Goal: Communication & Community: Answer question/provide support

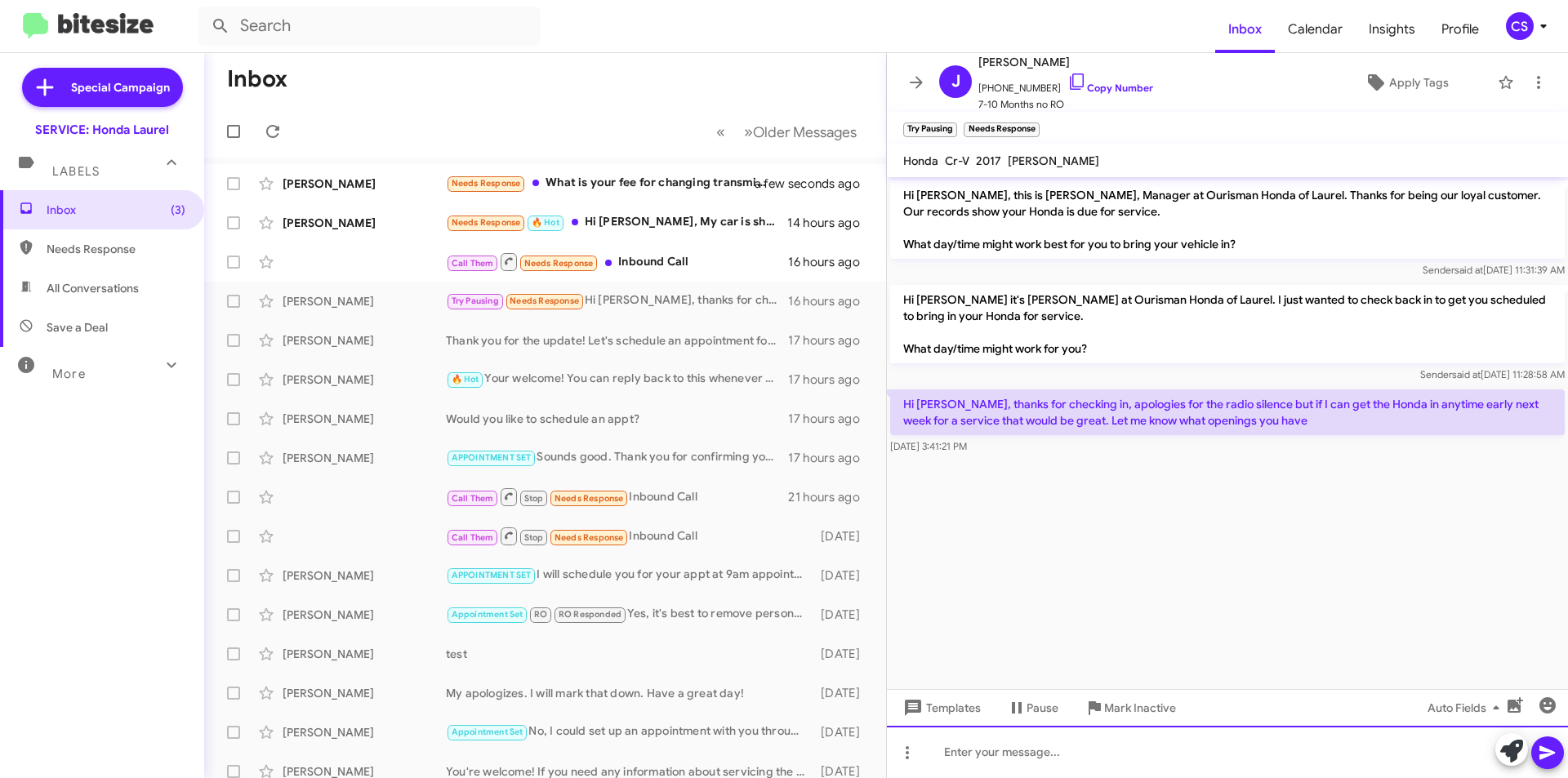
click at [1226, 743] on div at bounding box center [1226, 751] width 681 height 52
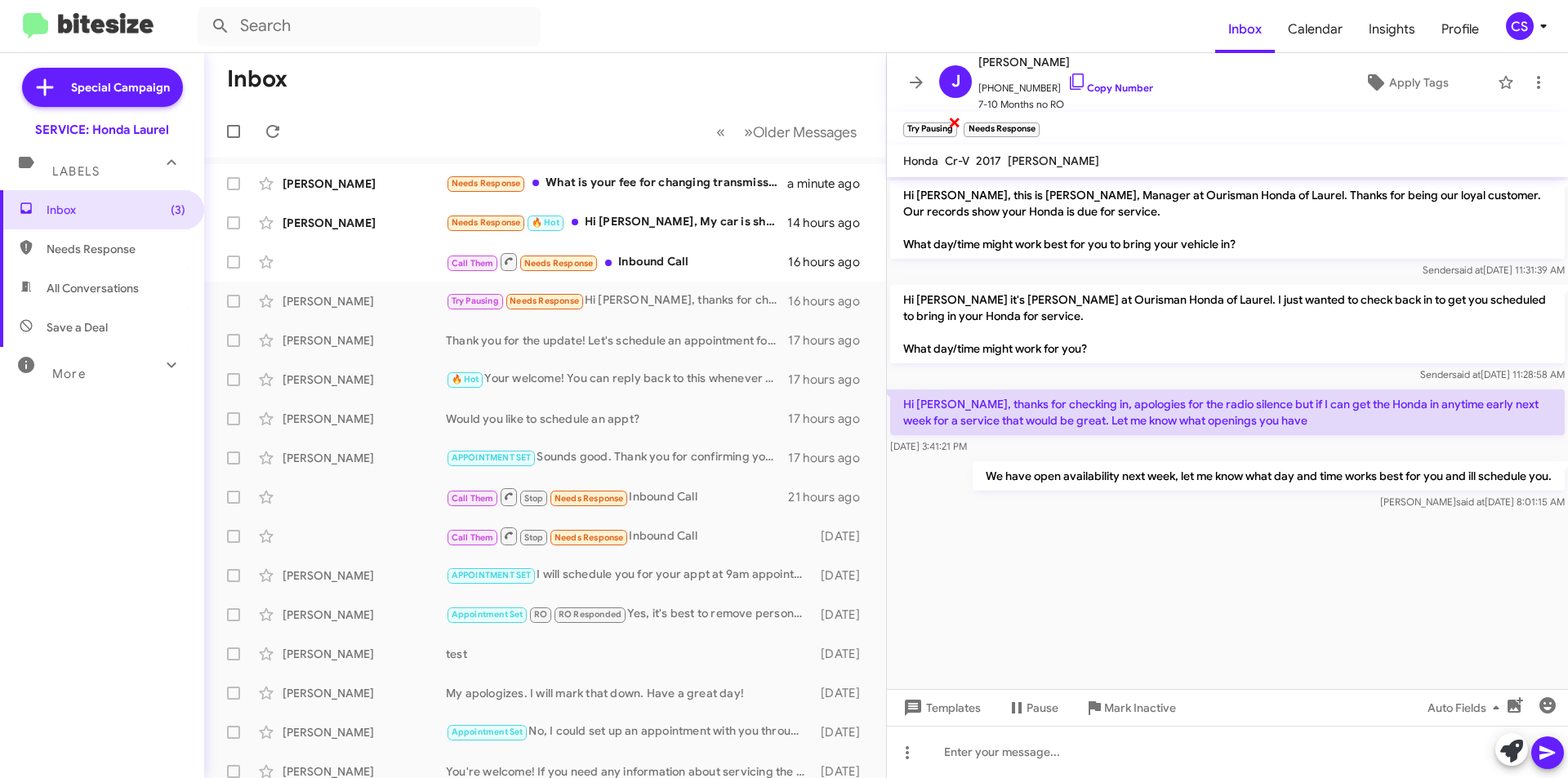
click at [957, 120] on span "×" at bounding box center [955, 121] width 13 height 20
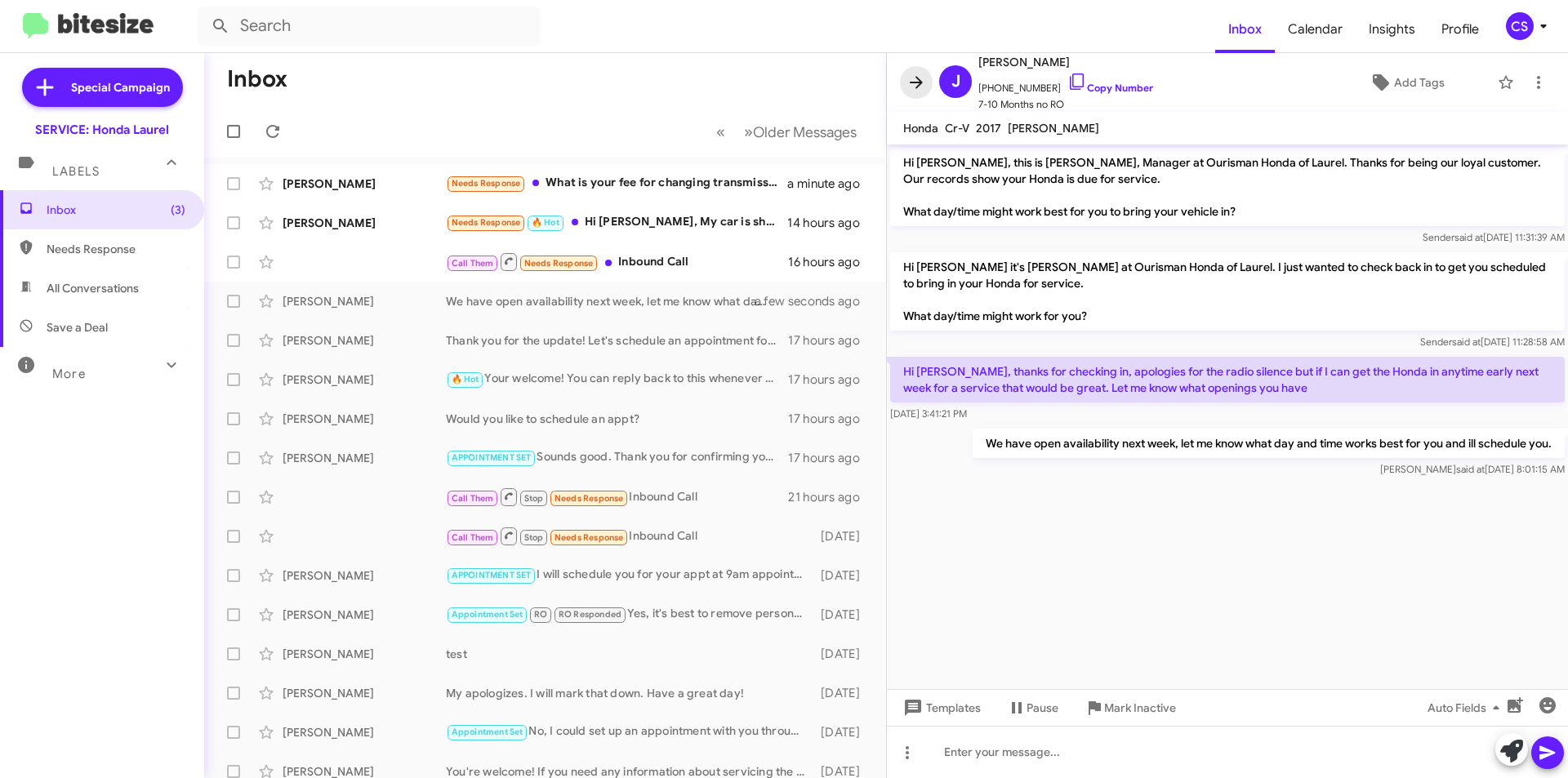
click at [916, 76] on icon at bounding box center [916, 83] width 20 height 20
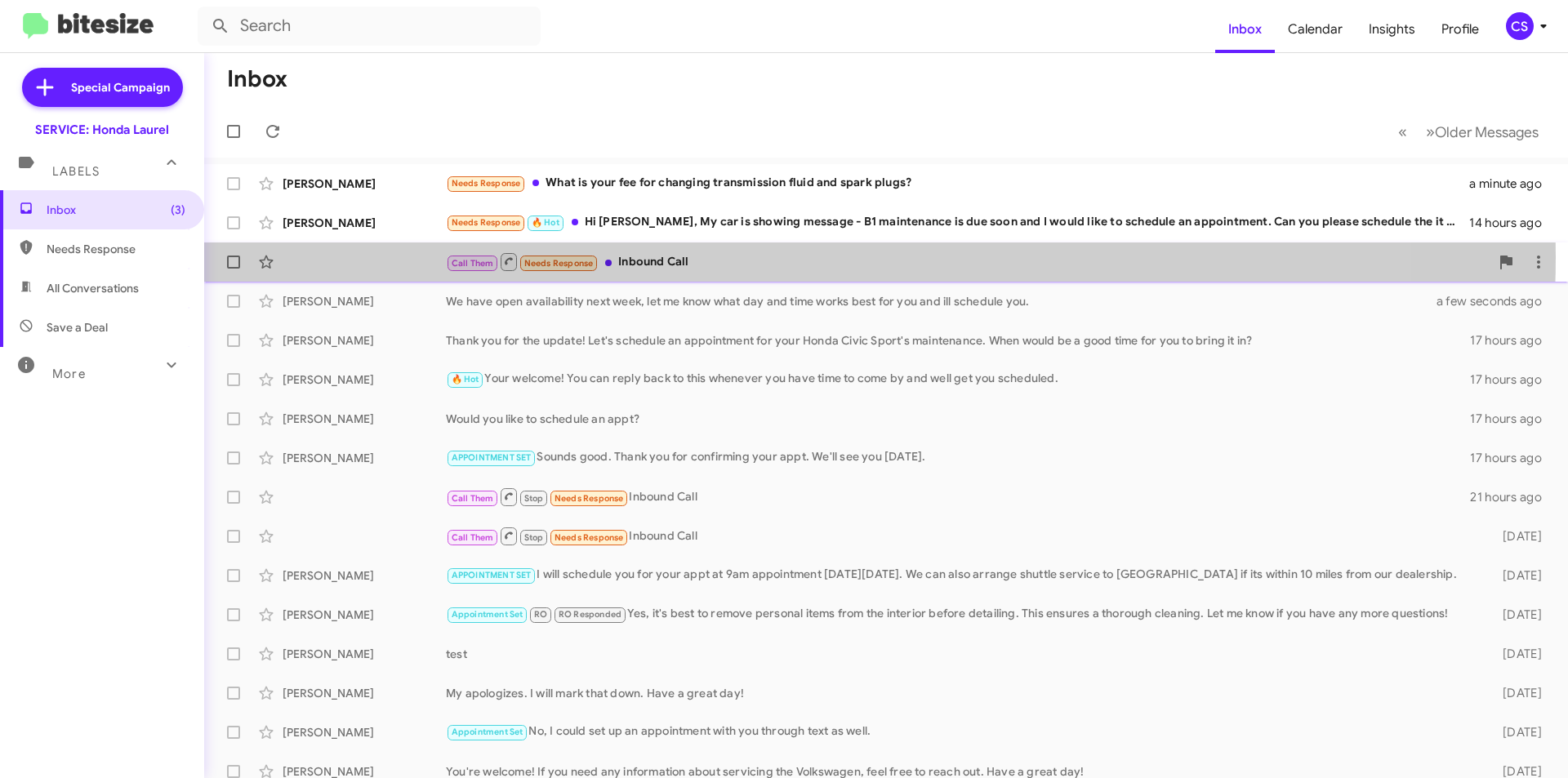
click at [756, 257] on div "Call Them Needs Response Inbound Call" at bounding box center [967, 262] width 1043 height 21
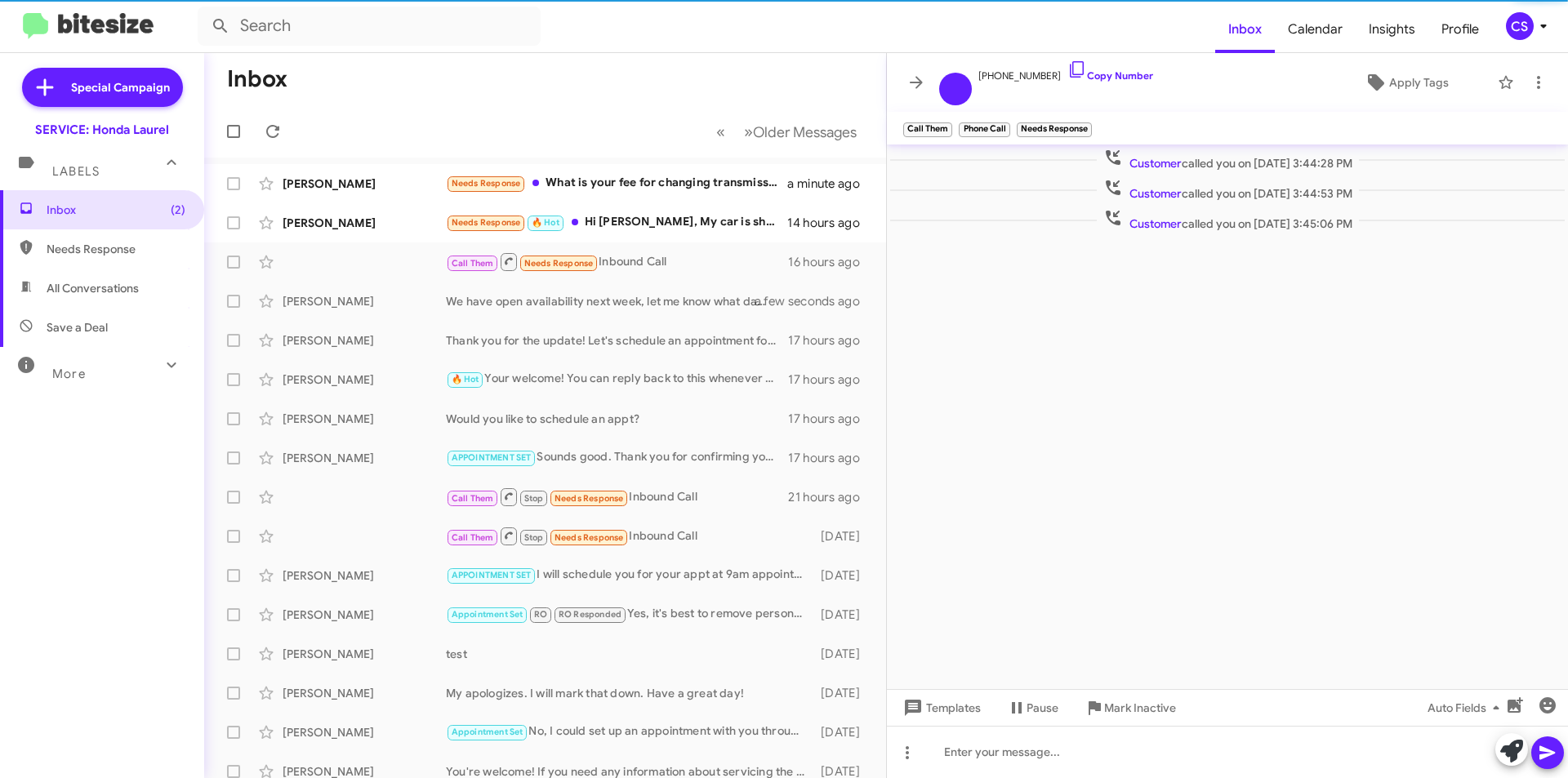
click at [908, 75] on icon at bounding box center [916, 83] width 20 height 20
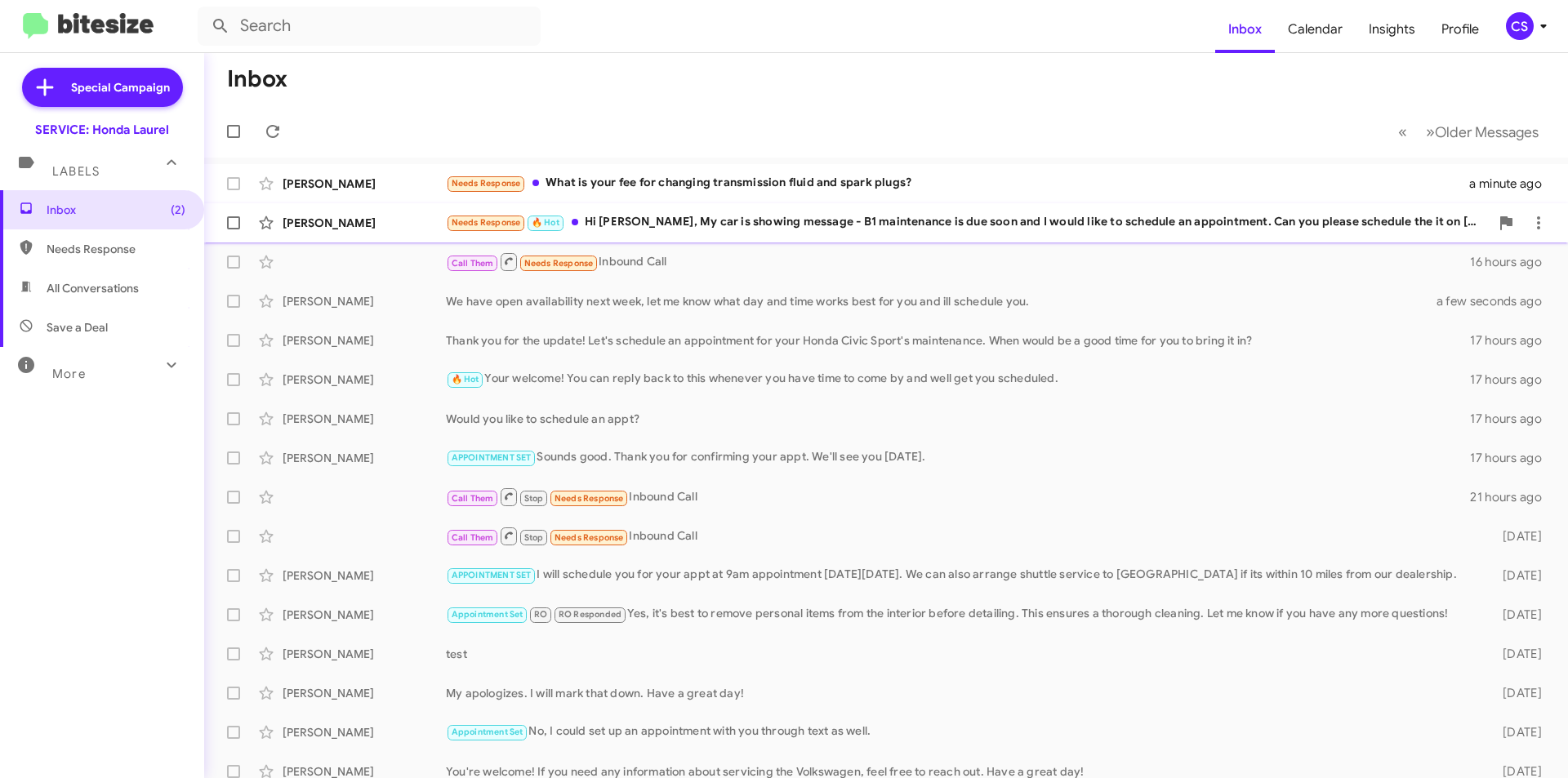
click at [820, 217] on div "Needs Response 🔥 Hot Hi [PERSON_NAME], My car is showing message - B1 maintenan…" at bounding box center [967, 223] width 1043 height 19
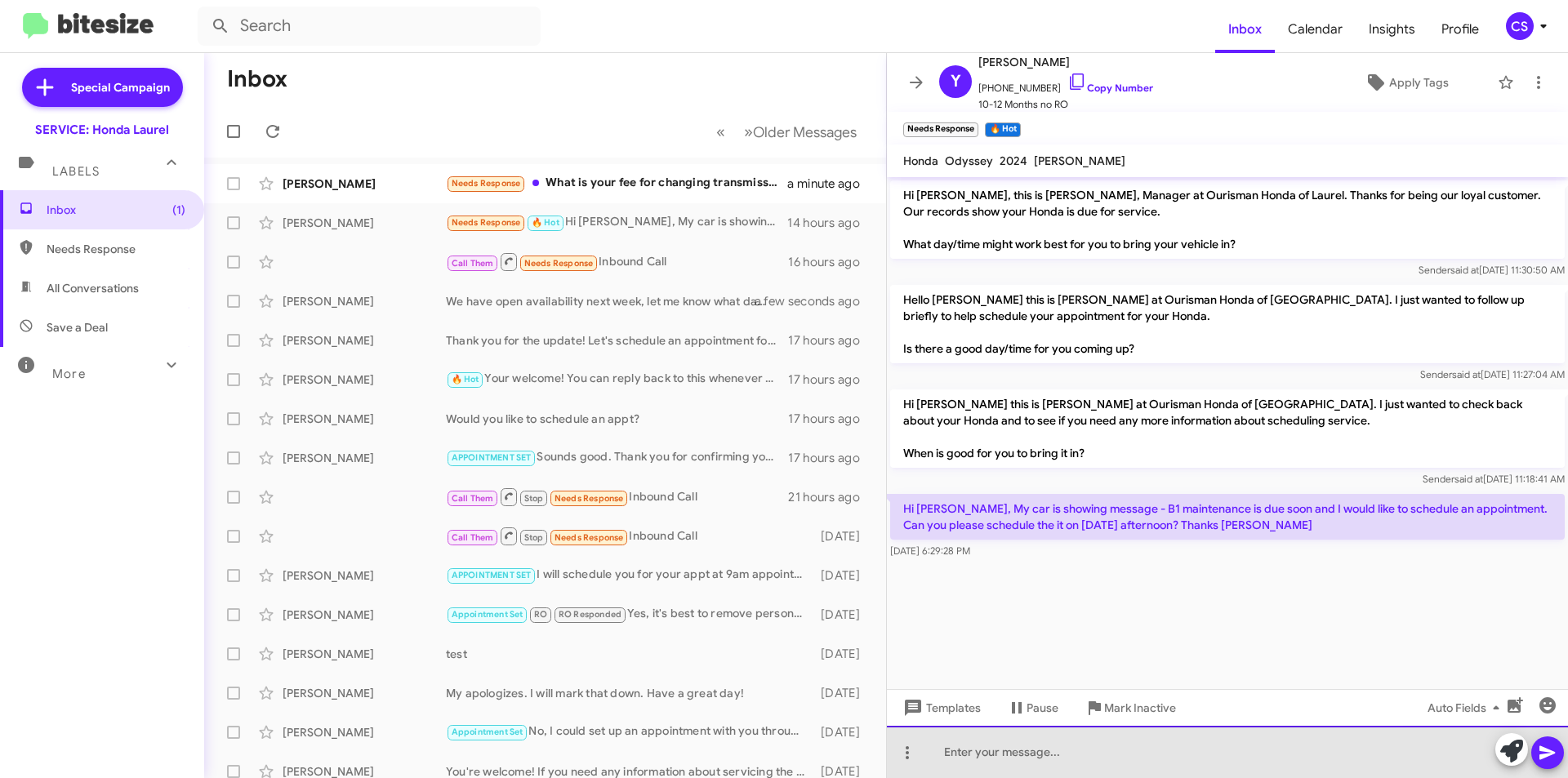
click at [1071, 752] on div at bounding box center [1226, 751] width 681 height 52
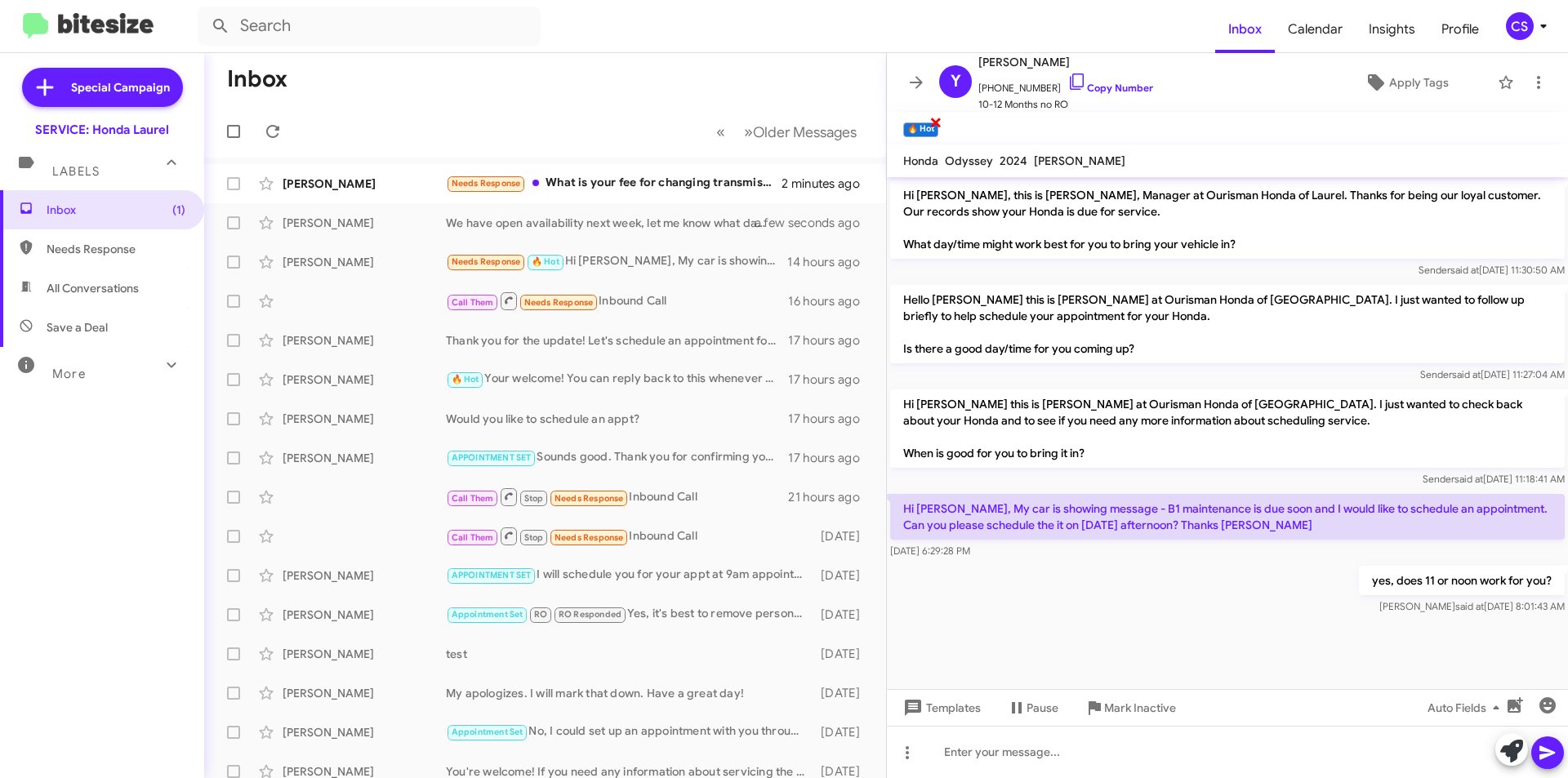
click at [939, 120] on span "×" at bounding box center [936, 121] width 13 height 20
drag, startPoint x: 922, startPoint y: 79, endPoint x: 883, endPoint y: 108, distance: 48.6
click at [924, 79] on icon at bounding box center [916, 83] width 20 height 20
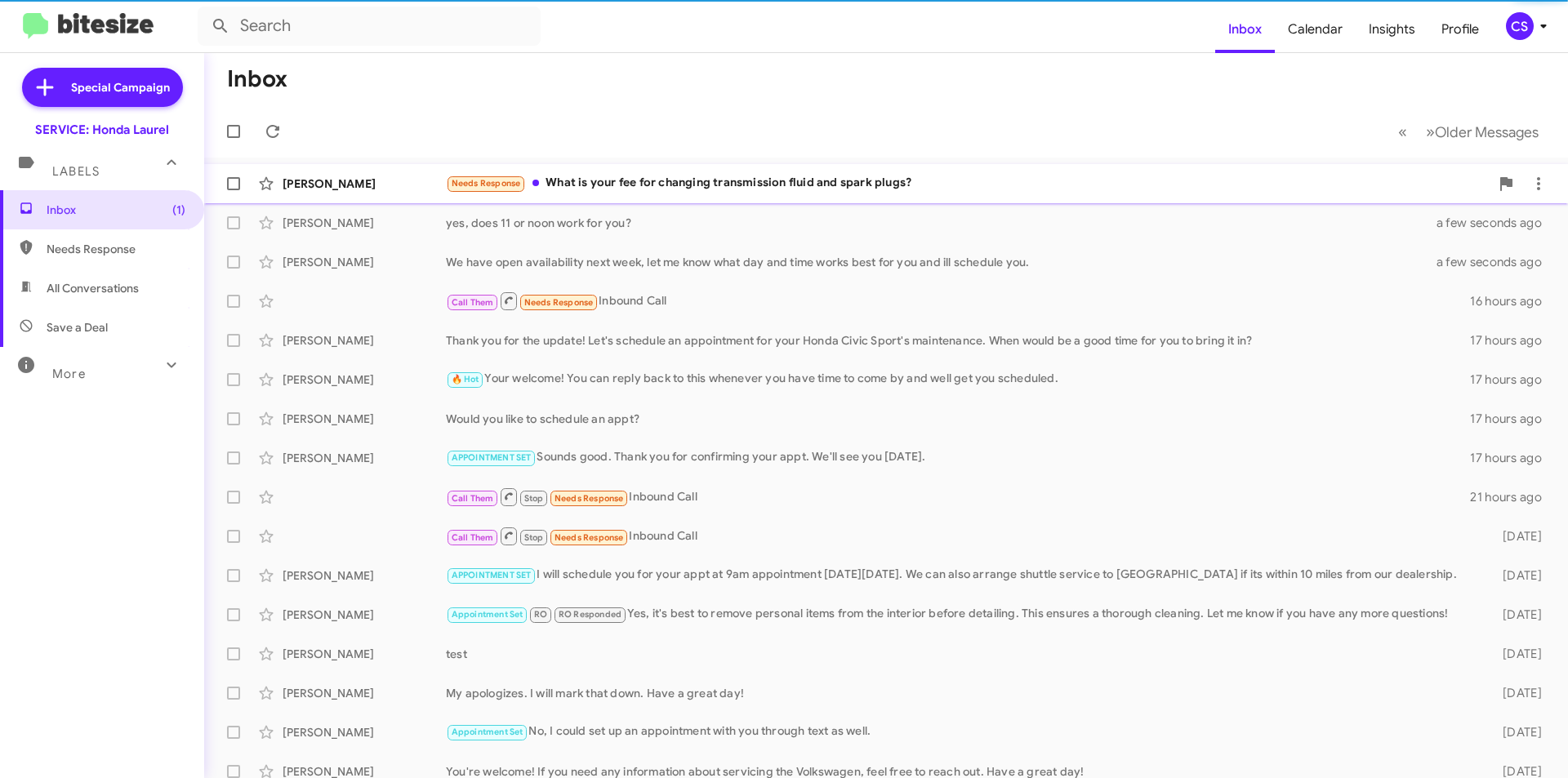
click at [790, 172] on div "[PERSON_NAME] Needs Response What is your fee for changing transmission fluid a…" at bounding box center [886, 183] width 1337 height 32
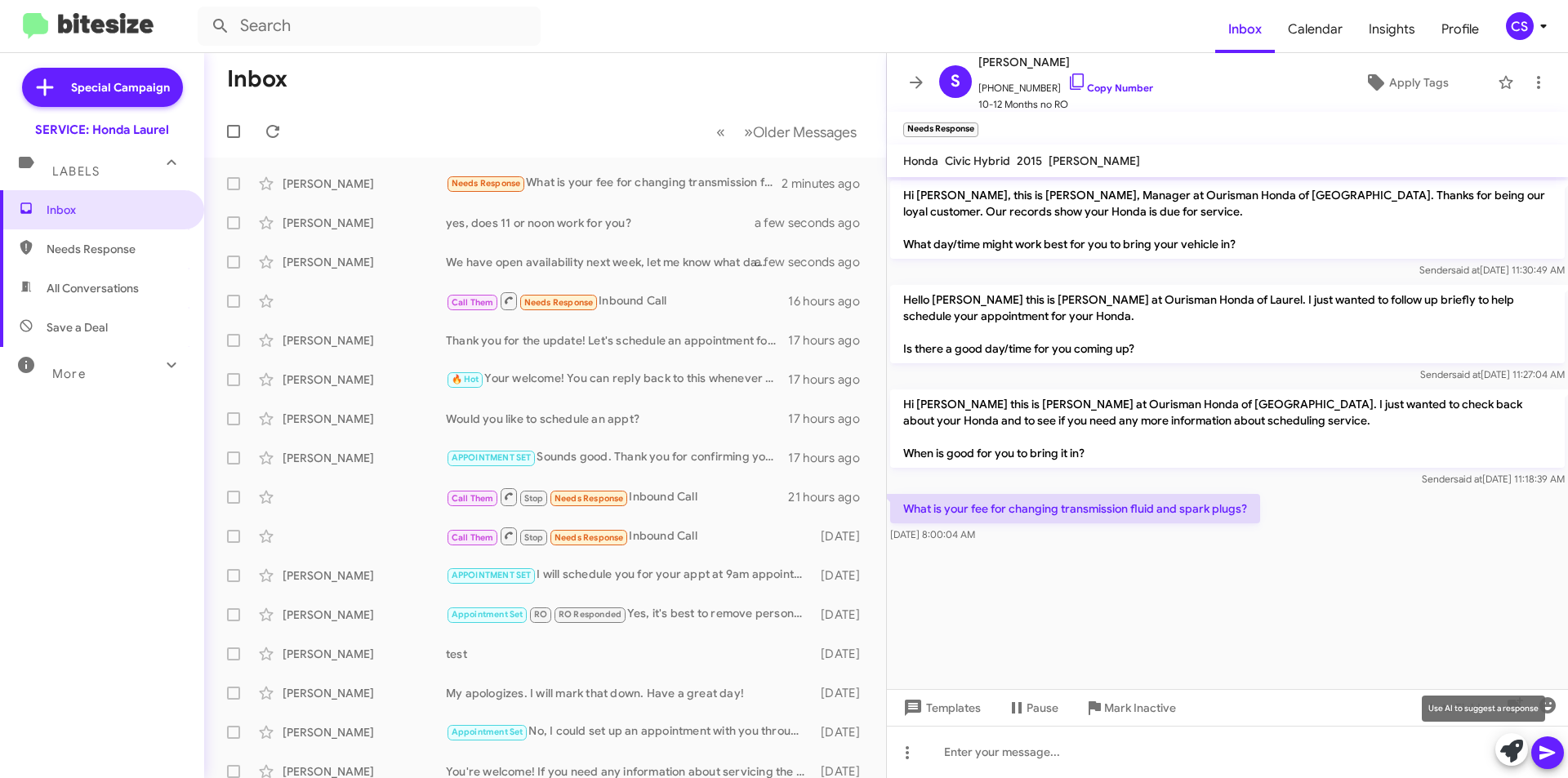
click at [1504, 744] on icon at bounding box center [1511, 750] width 23 height 23
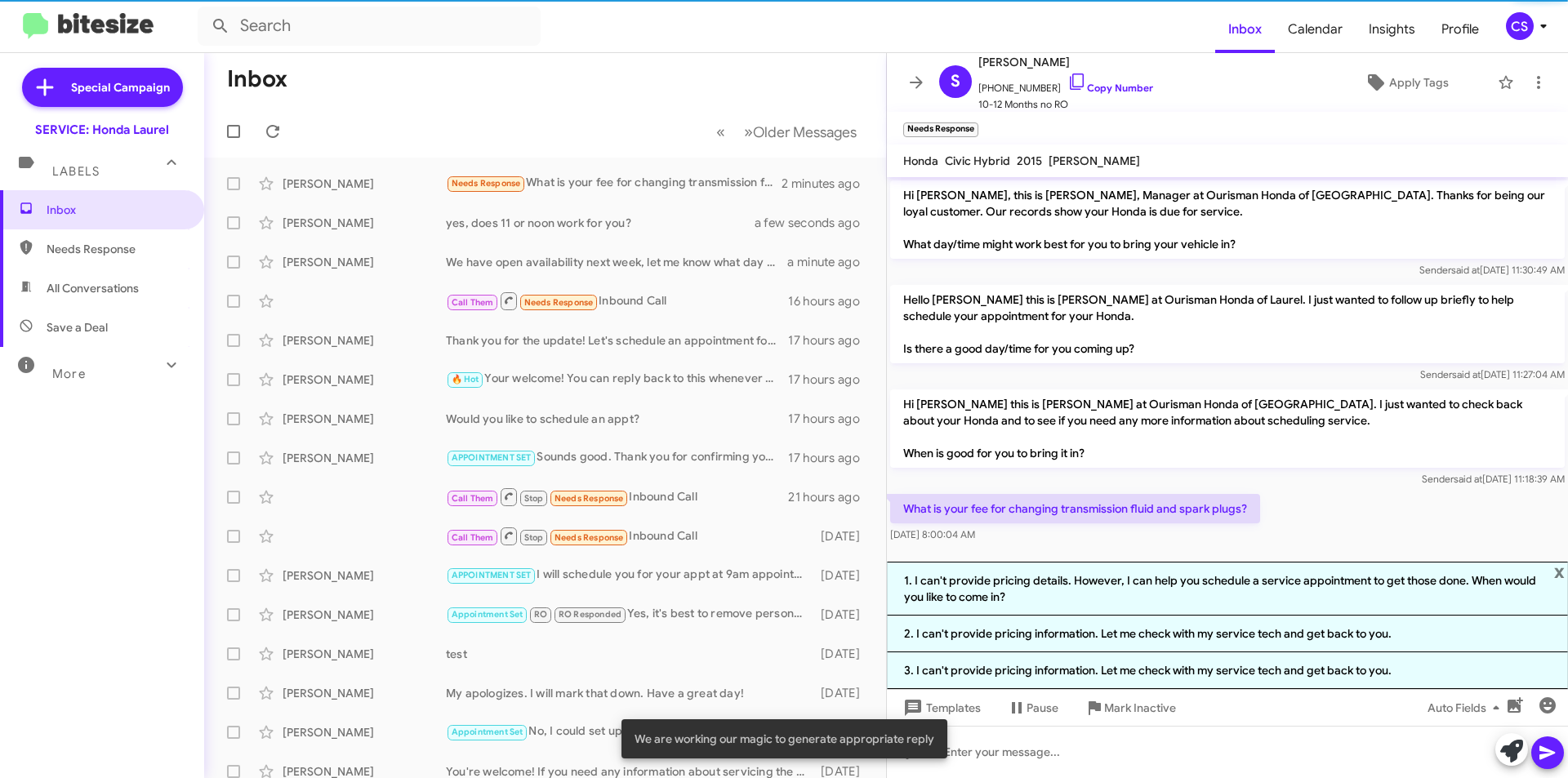
scroll to position [1, 0]
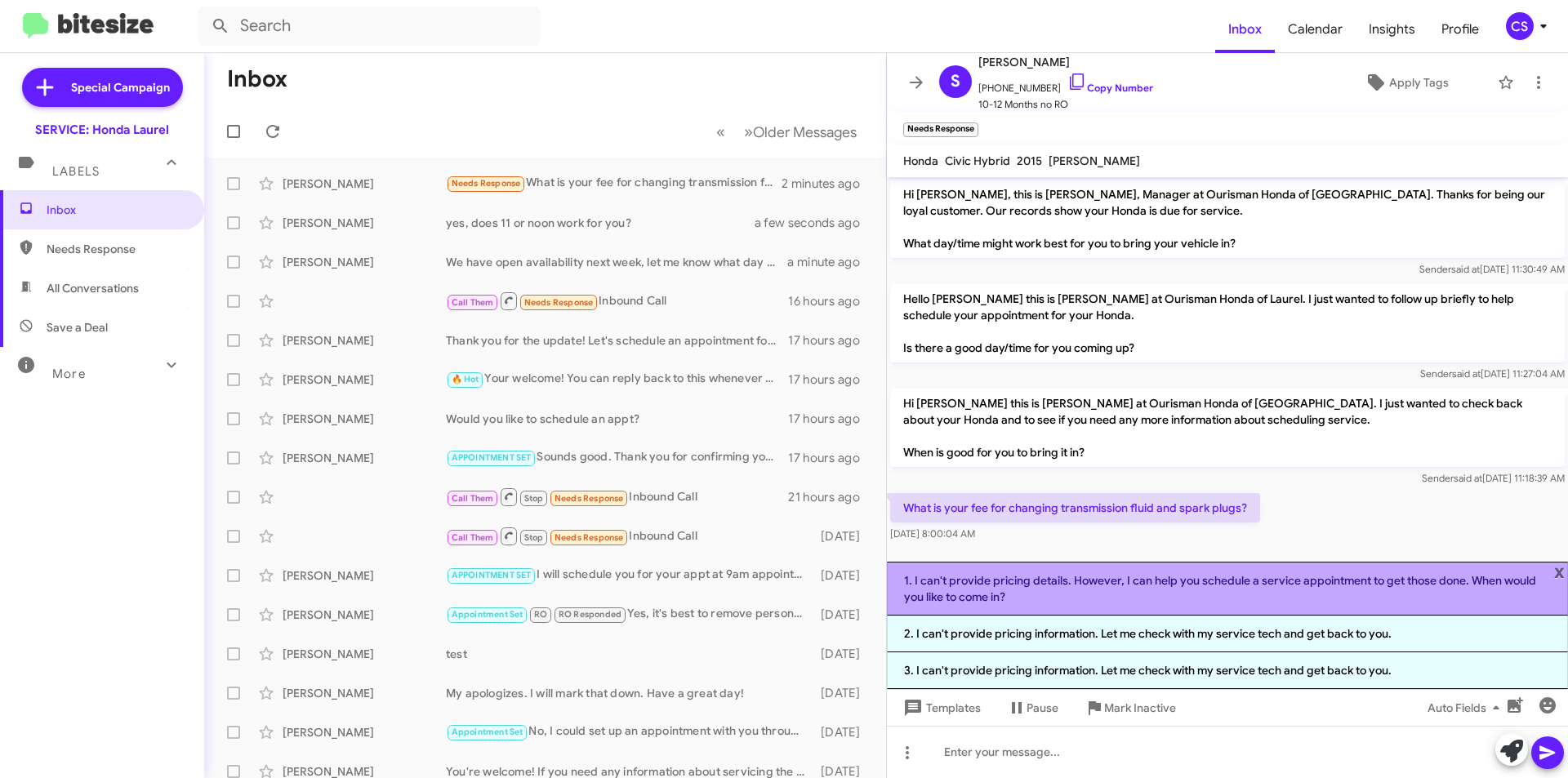
click at [1250, 574] on li "1. I can't provide pricing details. However, I can help you schedule a service …" at bounding box center [1226, 588] width 681 height 54
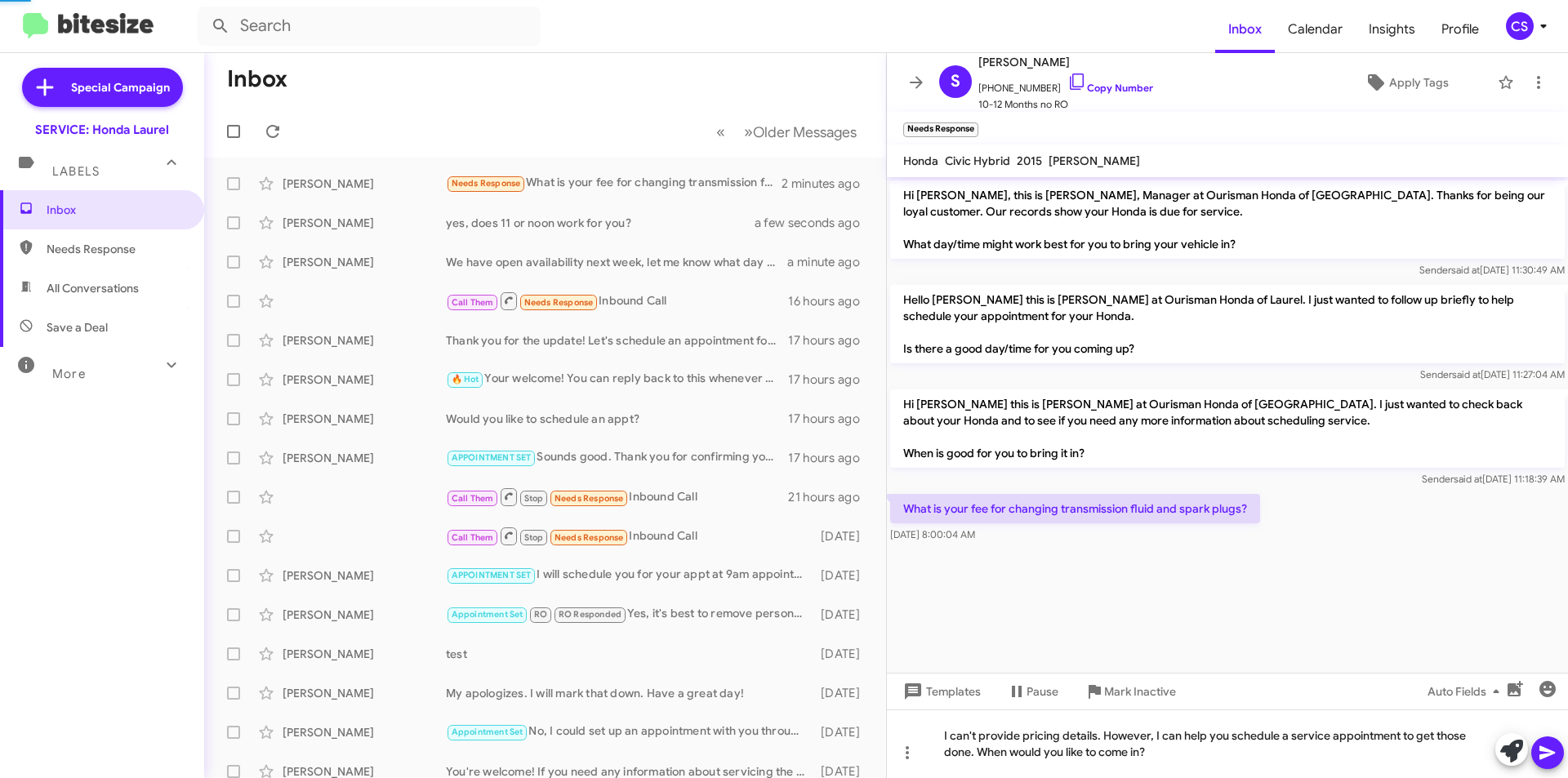
scroll to position [0, 0]
click at [1020, 735] on div "I can't provide pricing details. However, I can help you schedule a service app…" at bounding box center [1226, 744] width 681 height 68
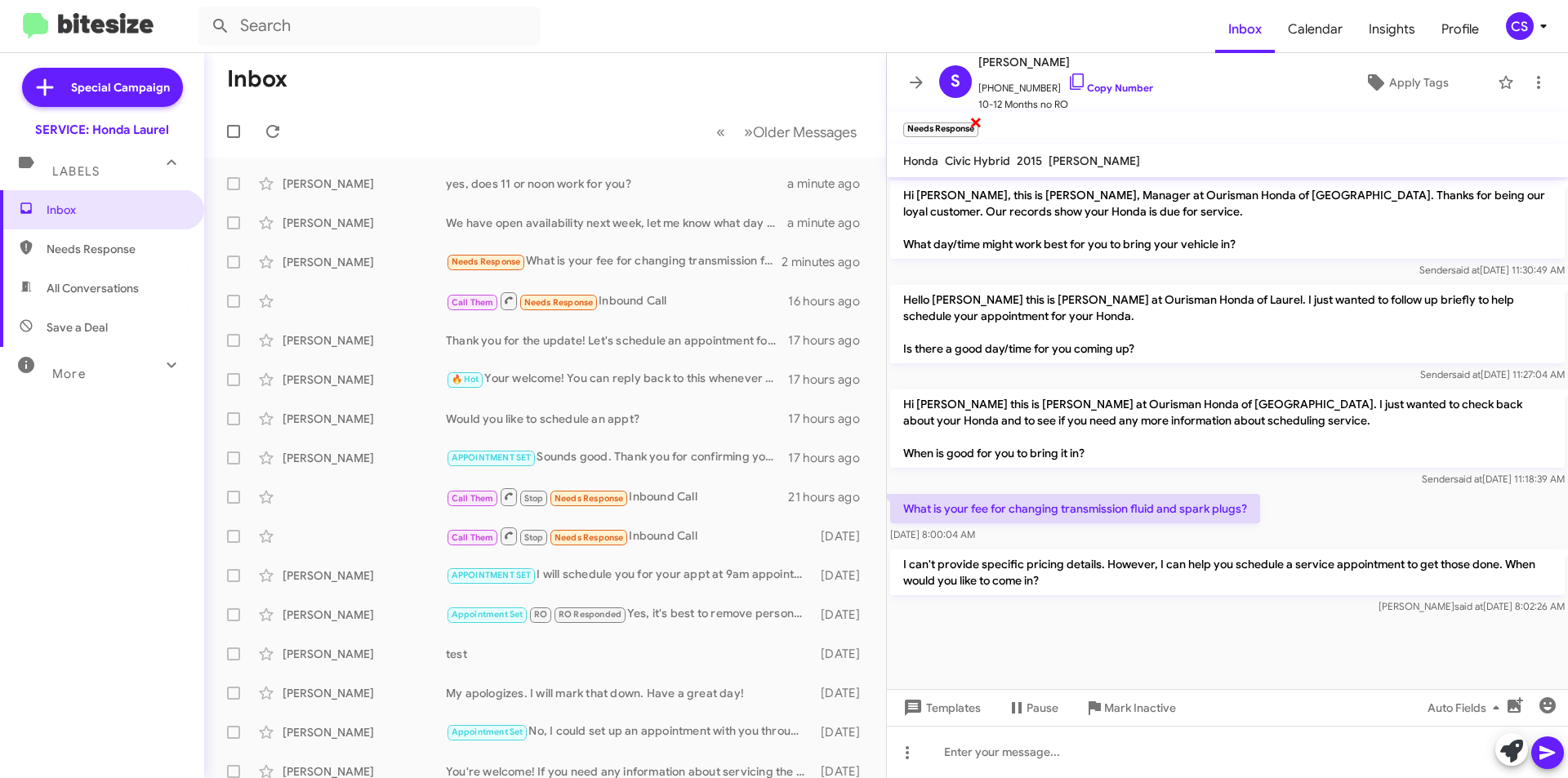
click at [979, 118] on span "×" at bounding box center [976, 121] width 13 height 20
click at [908, 79] on icon at bounding box center [916, 83] width 20 height 20
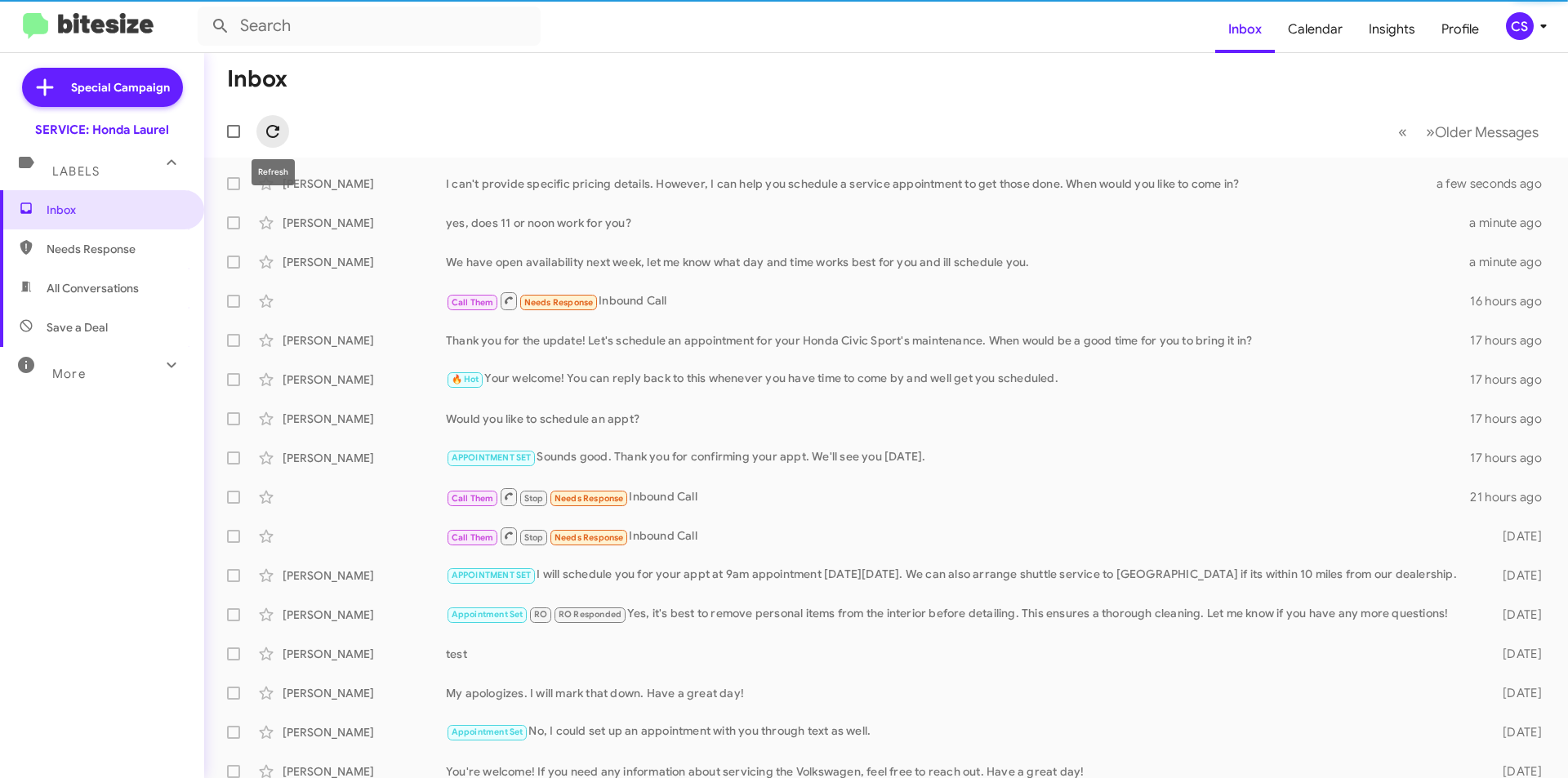
click at [274, 121] on icon at bounding box center [272, 131] width 20 height 20
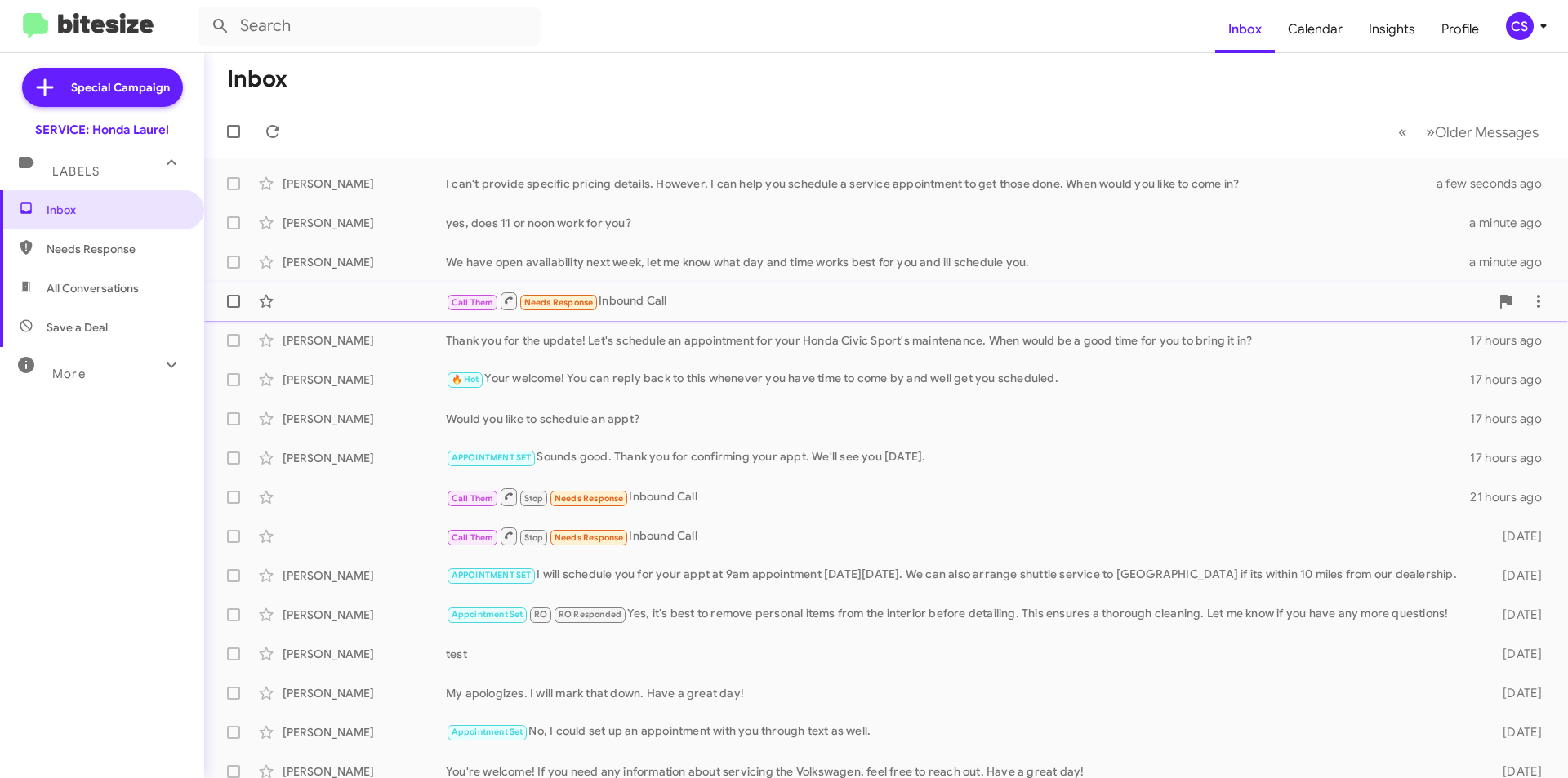
click at [736, 308] on div "Call Them Needs Response Inbound Call" at bounding box center [967, 301] width 1043 height 21
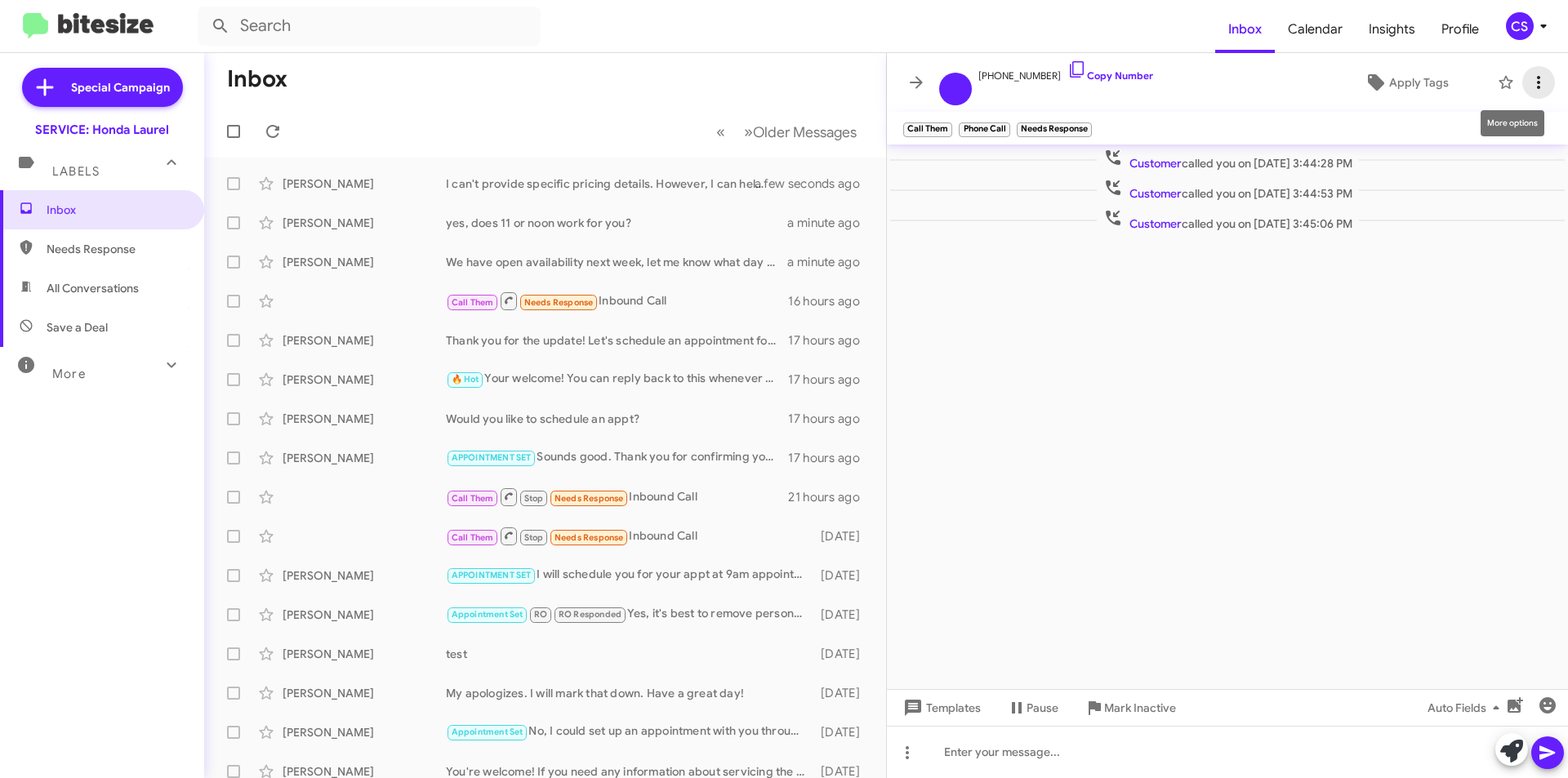
click at [1549, 79] on span at bounding box center [1538, 83] width 32 height 20
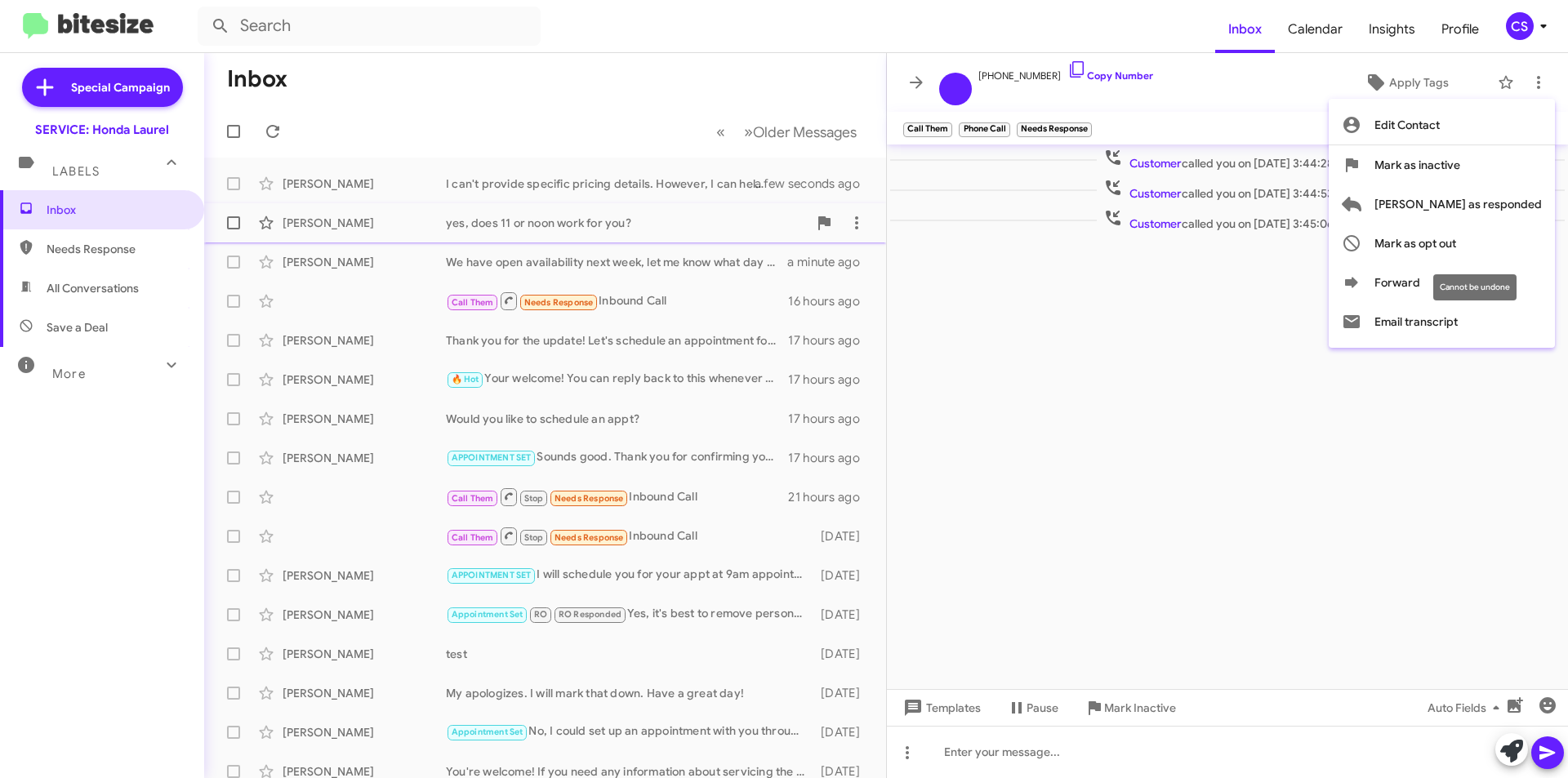
click at [1450, 237] on span "Mark as opt out" at bounding box center [1415, 243] width 82 height 39
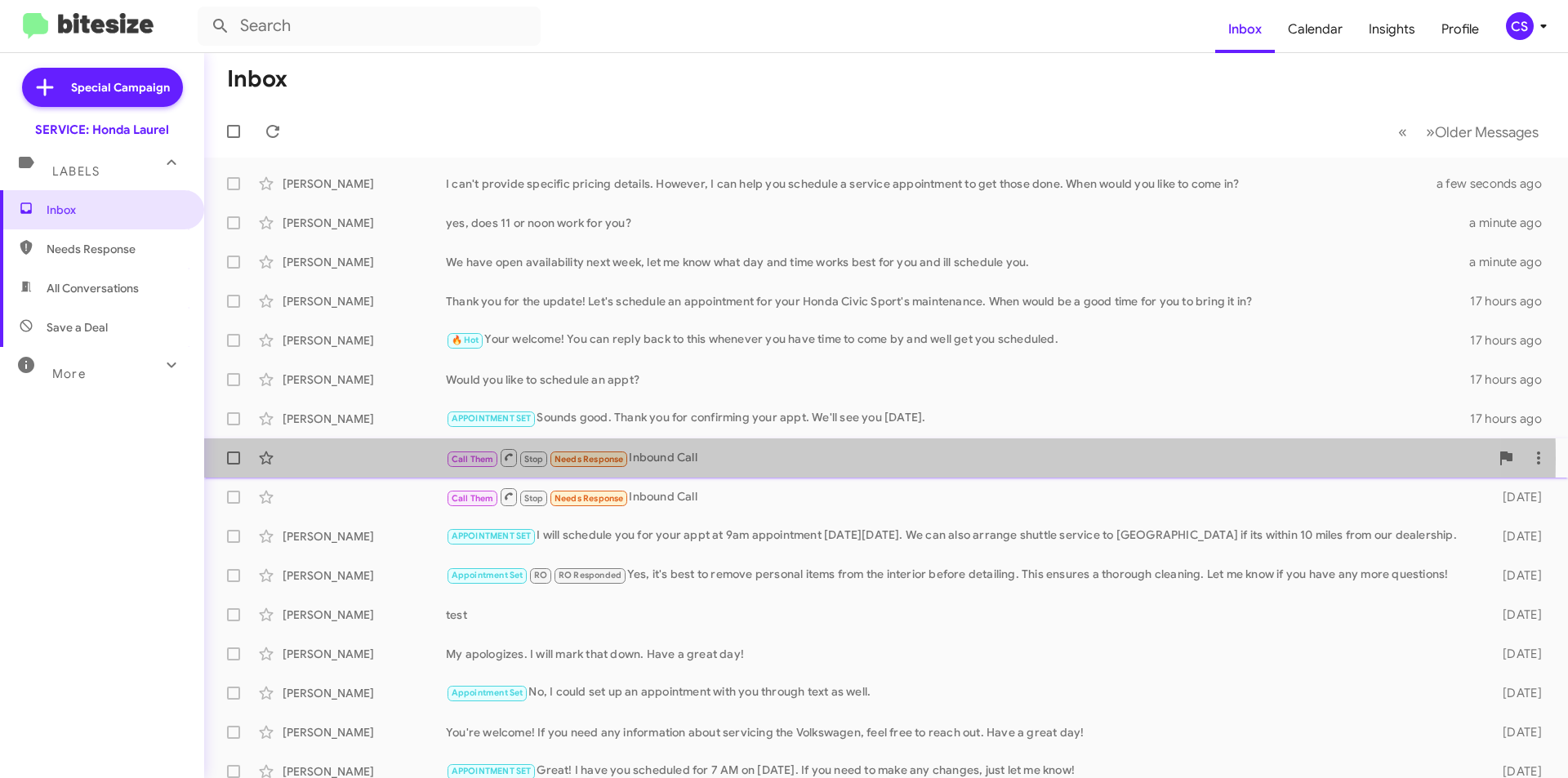
click at [698, 458] on div "Call Them Stop Needs Response Inbound Call" at bounding box center [967, 457] width 1043 height 21
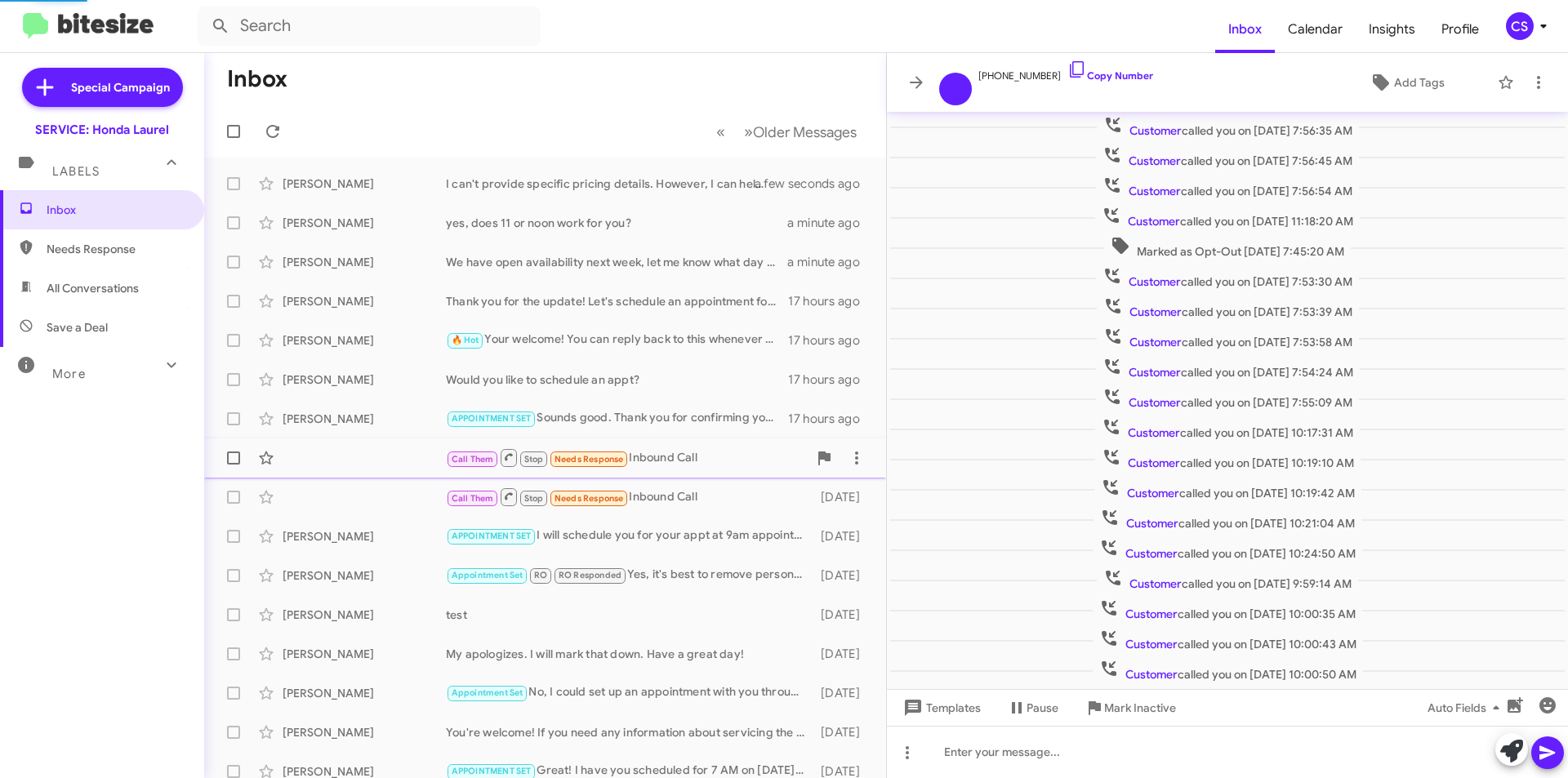
scroll to position [108, 0]
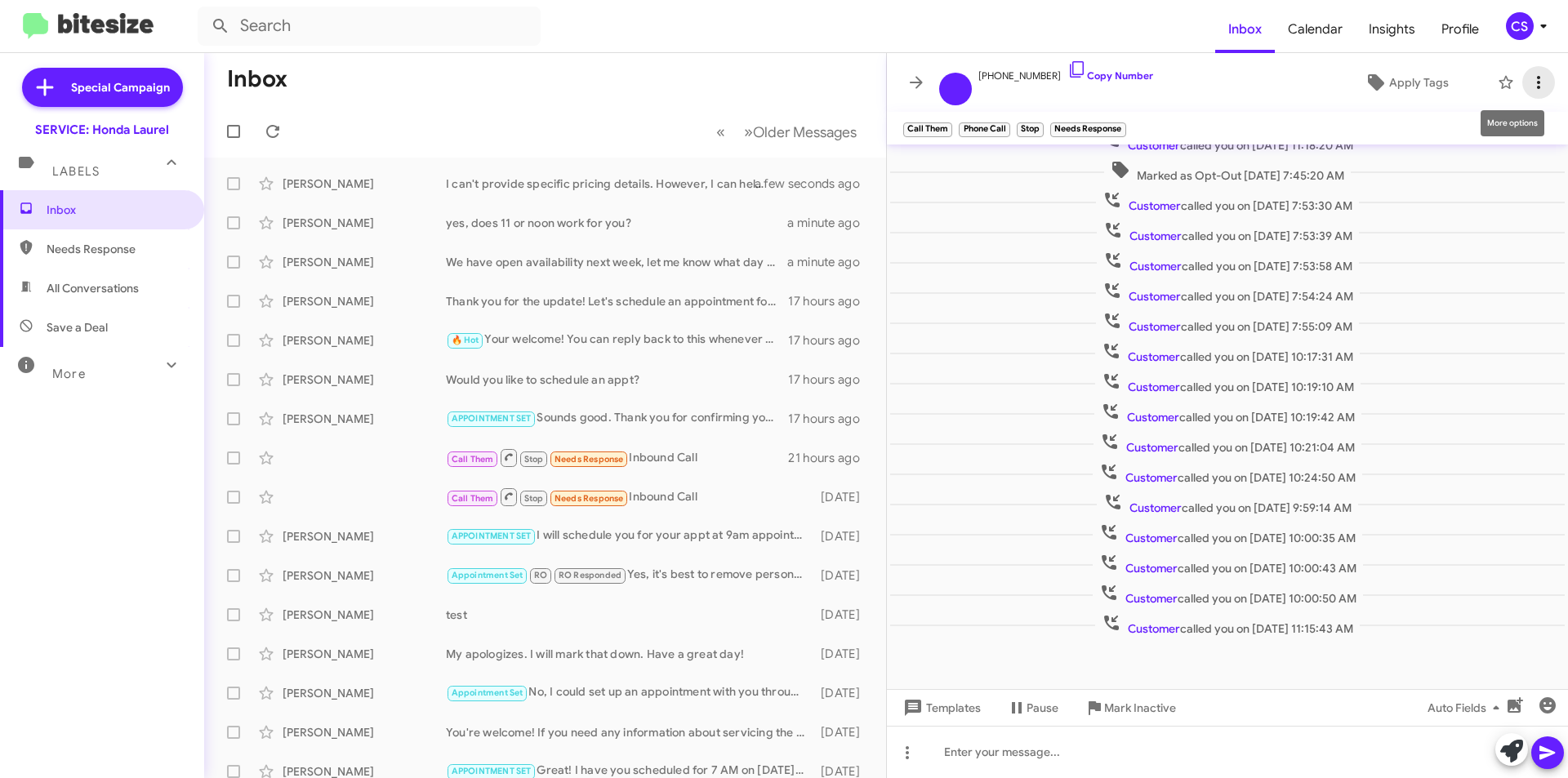
click at [1539, 74] on icon at bounding box center [1538, 83] width 20 height 20
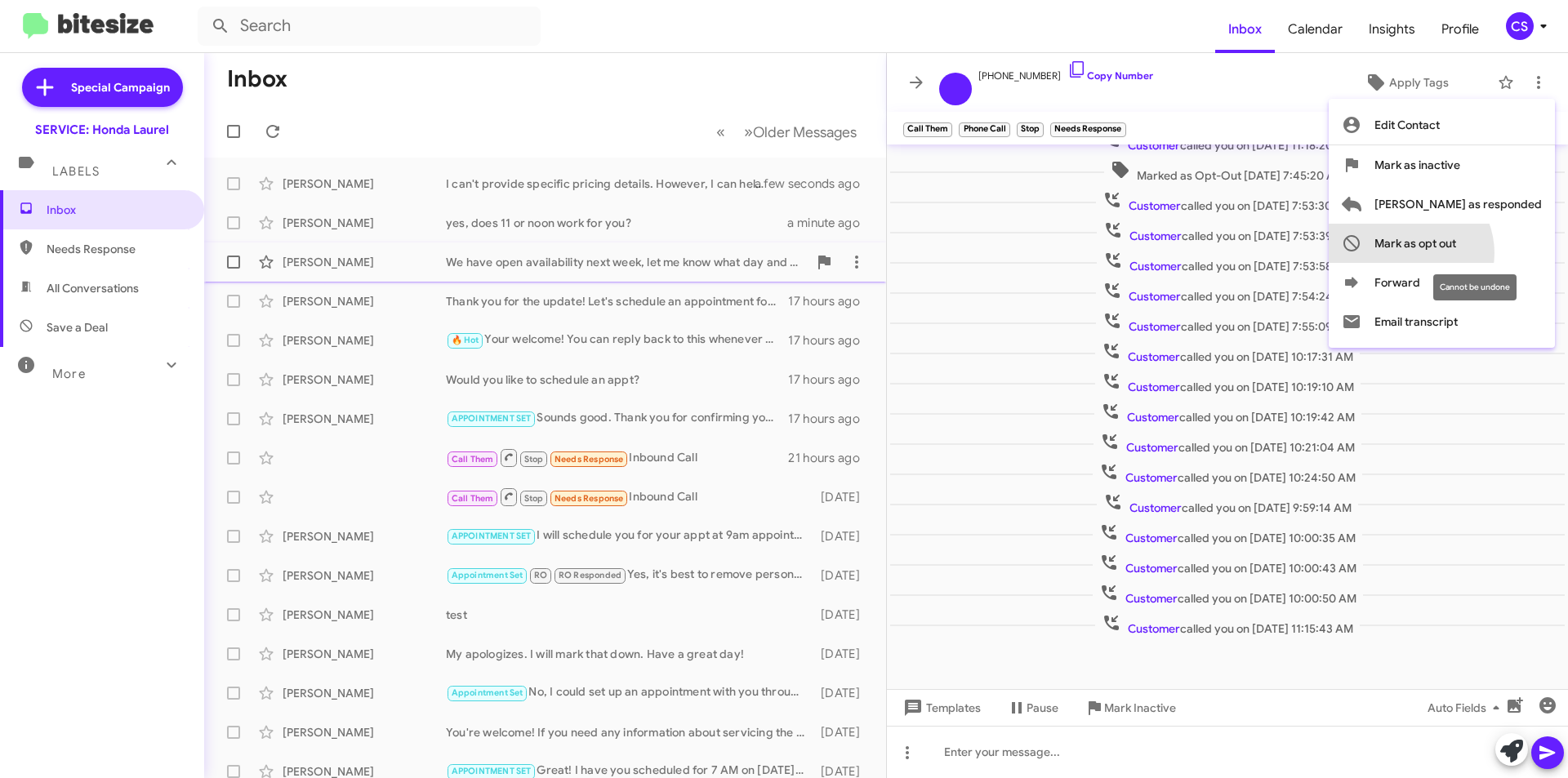
click at [1456, 251] on span "Mark as opt out" at bounding box center [1415, 243] width 82 height 39
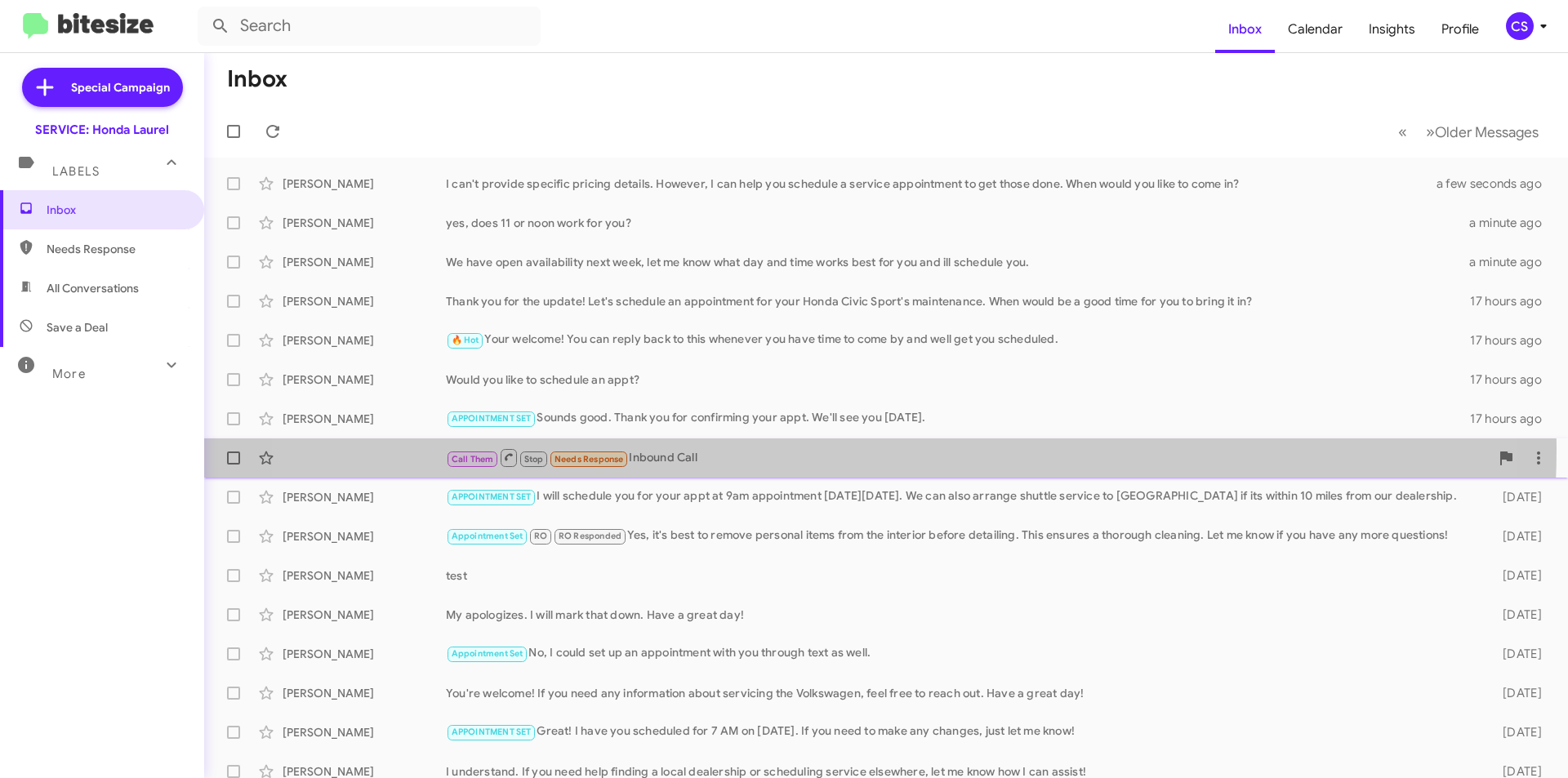
click at [810, 448] on div "Call Them Stop Needs Response Inbound Call" at bounding box center [967, 457] width 1043 height 21
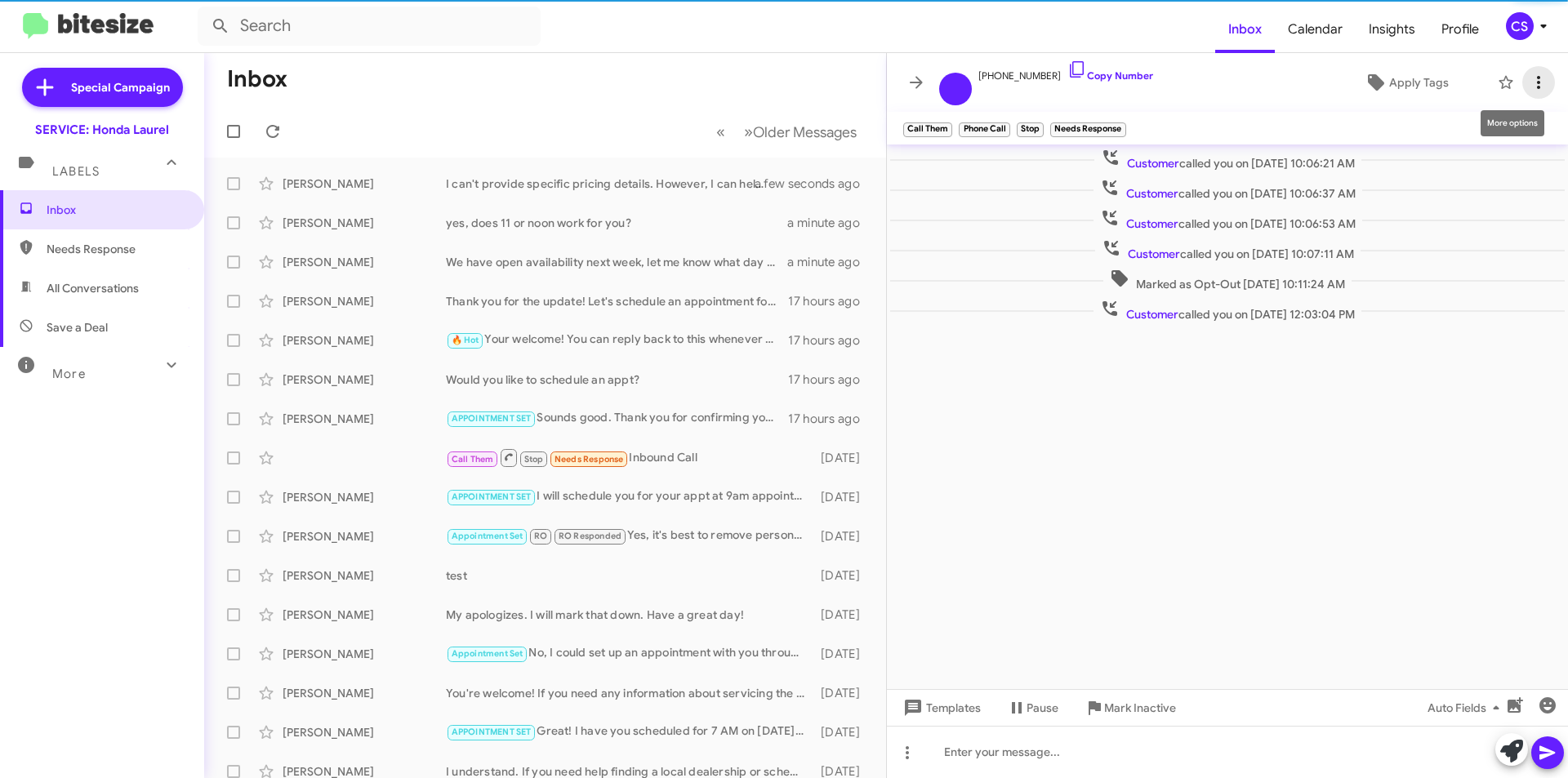
click at [1542, 79] on icon at bounding box center [1538, 83] width 20 height 20
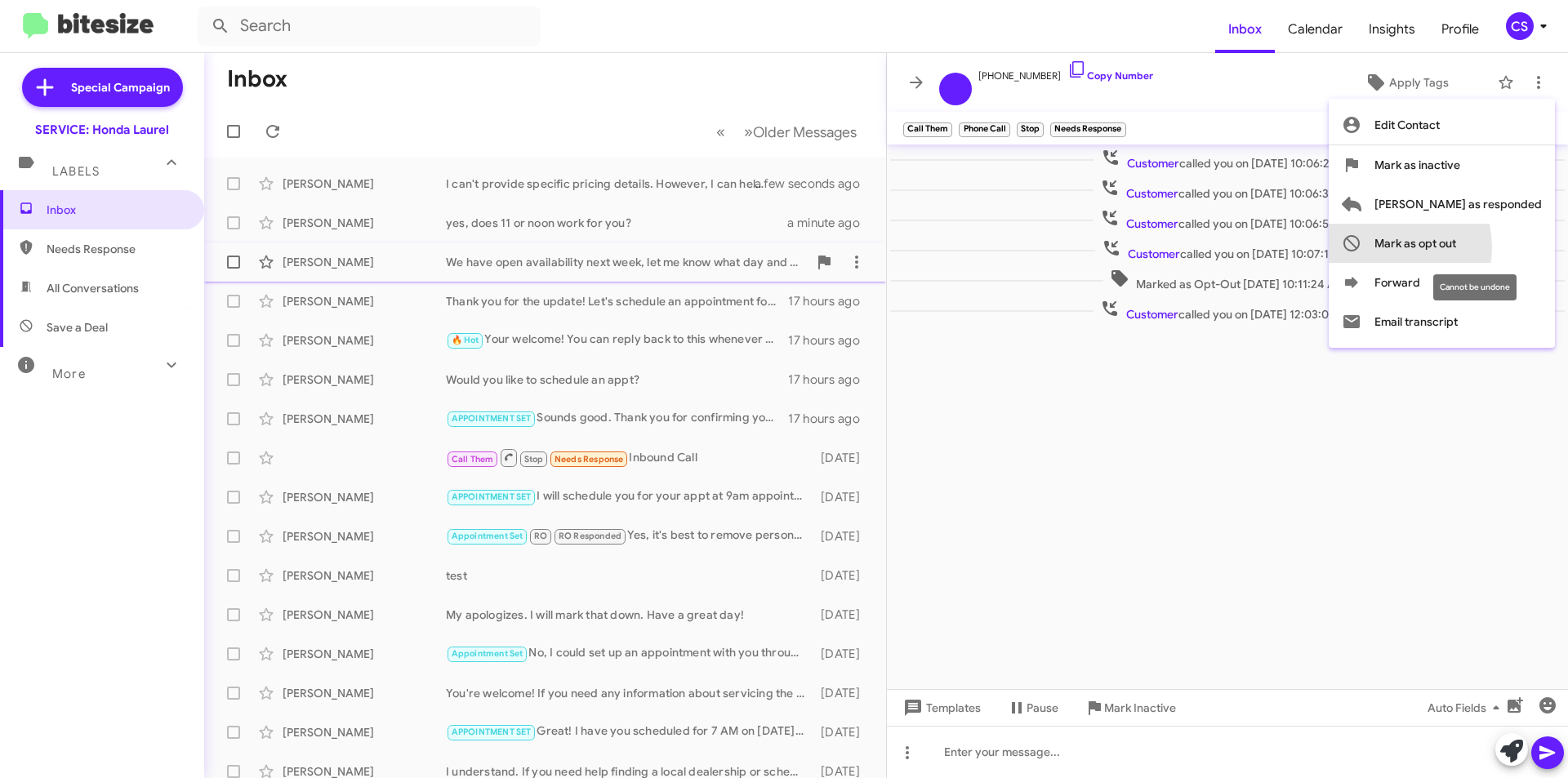
click at [1450, 246] on span "Mark as opt out" at bounding box center [1415, 243] width 82 height 39
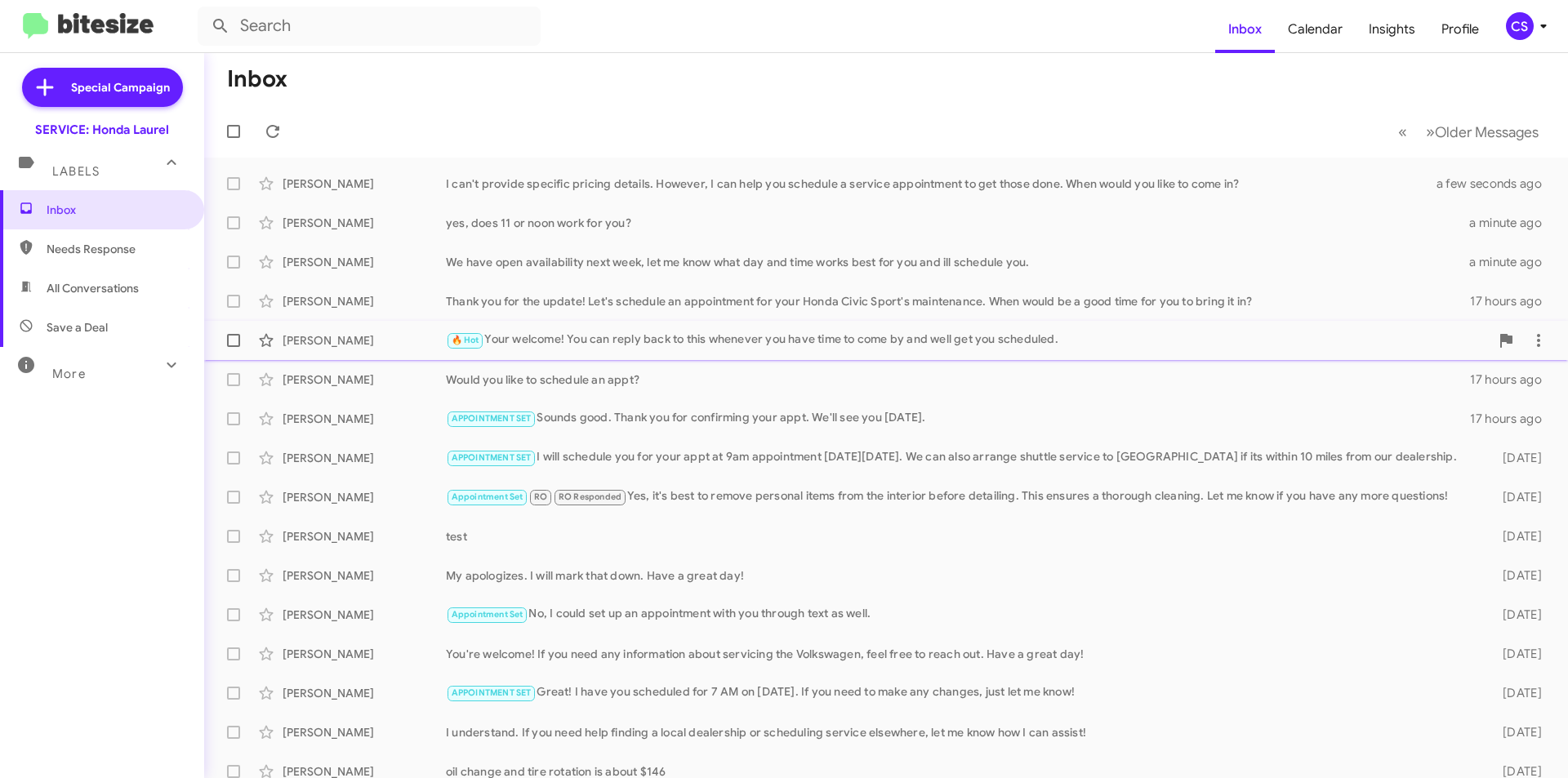
click at [681, 346] on div "🔥 Hot Your welcome! You can reply back to this whenever you have time to come b…" at bounding box center [967, 340] width 1043 height 19
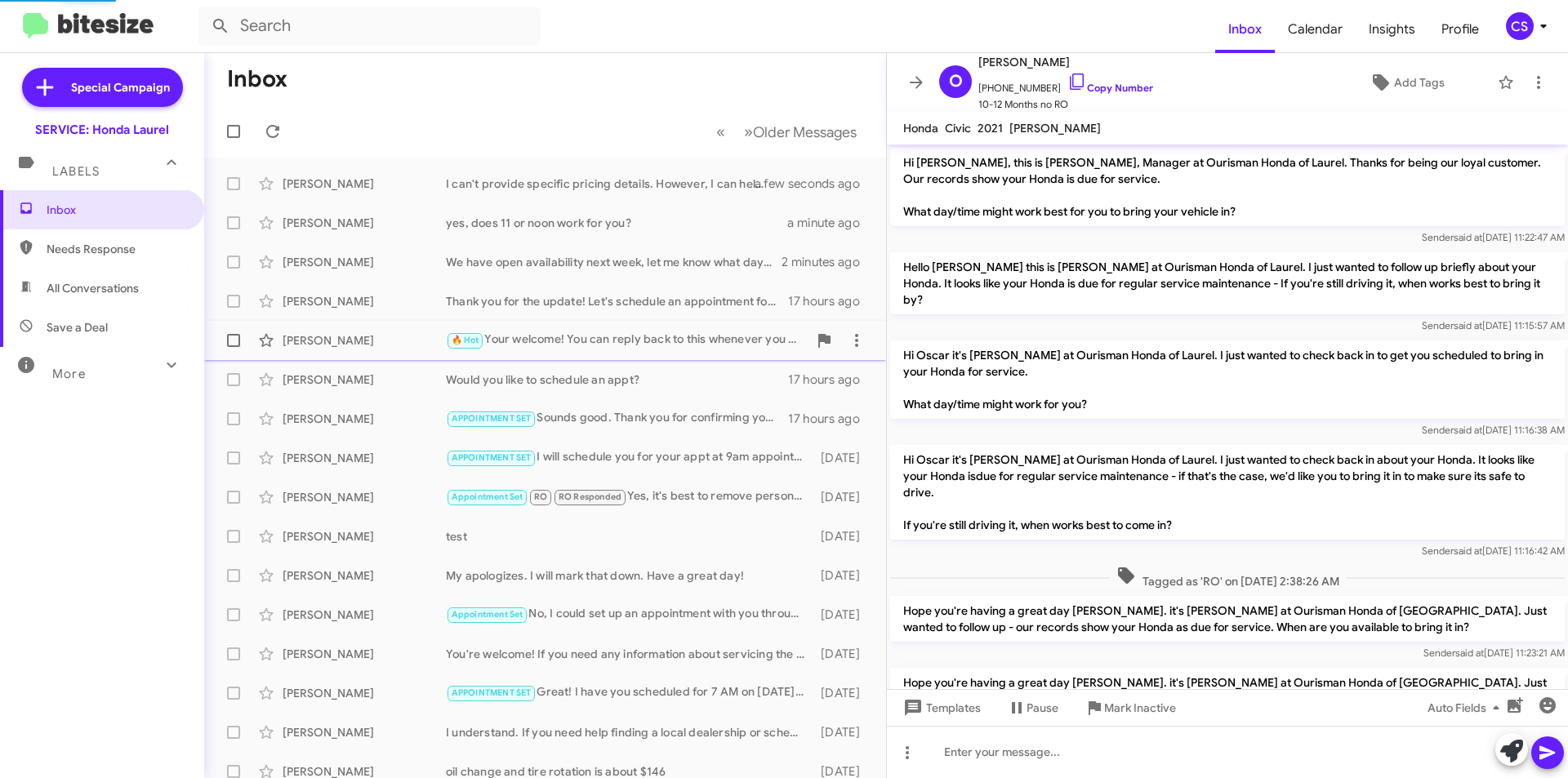
scroll to position [625, 0]
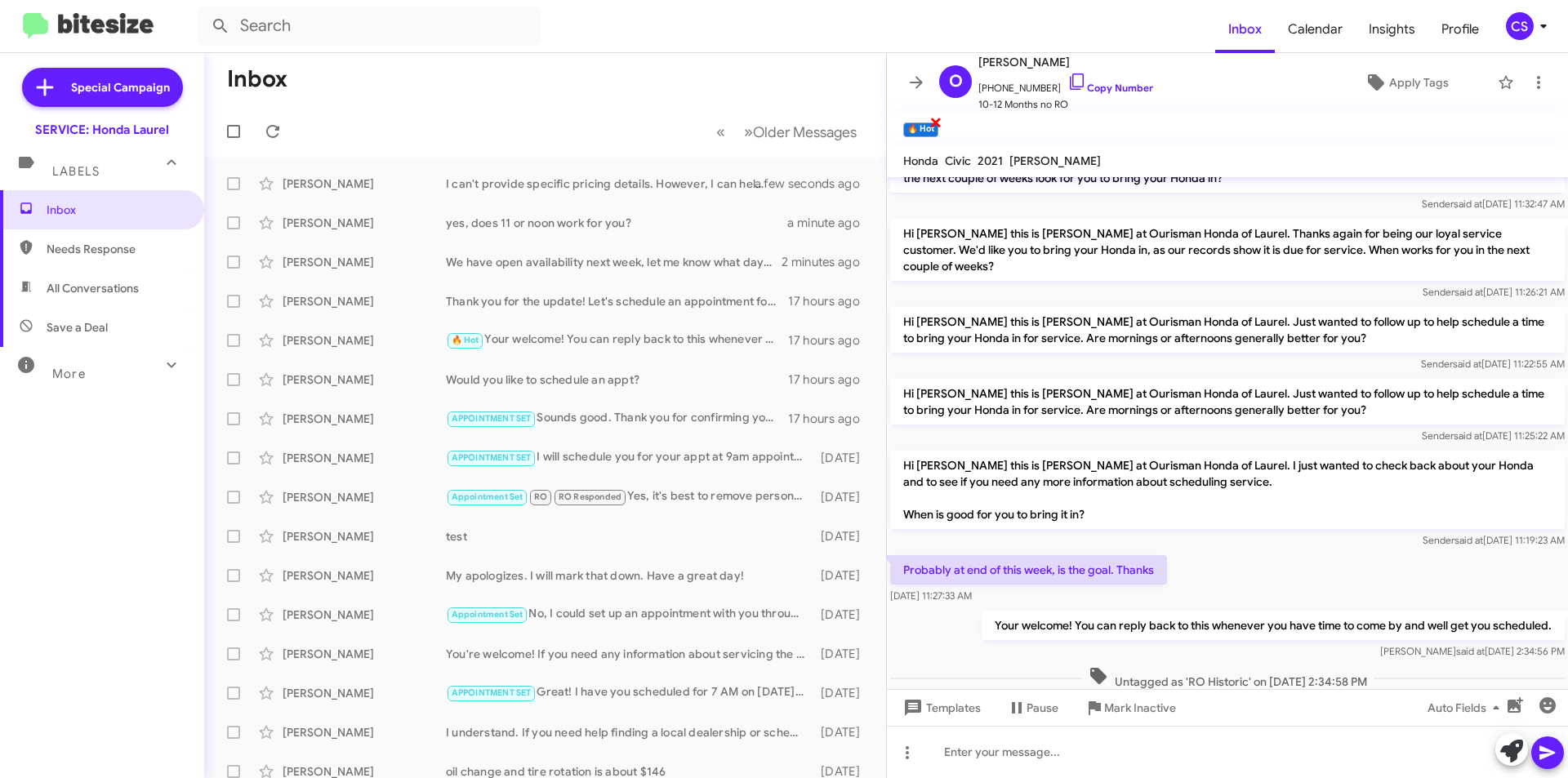
click at [931, 121] on span "×" at bounding box center [936, 121] width 13 height 20
click at [918, 85] on icon at bounding box center [916, 82] width 13 height 12
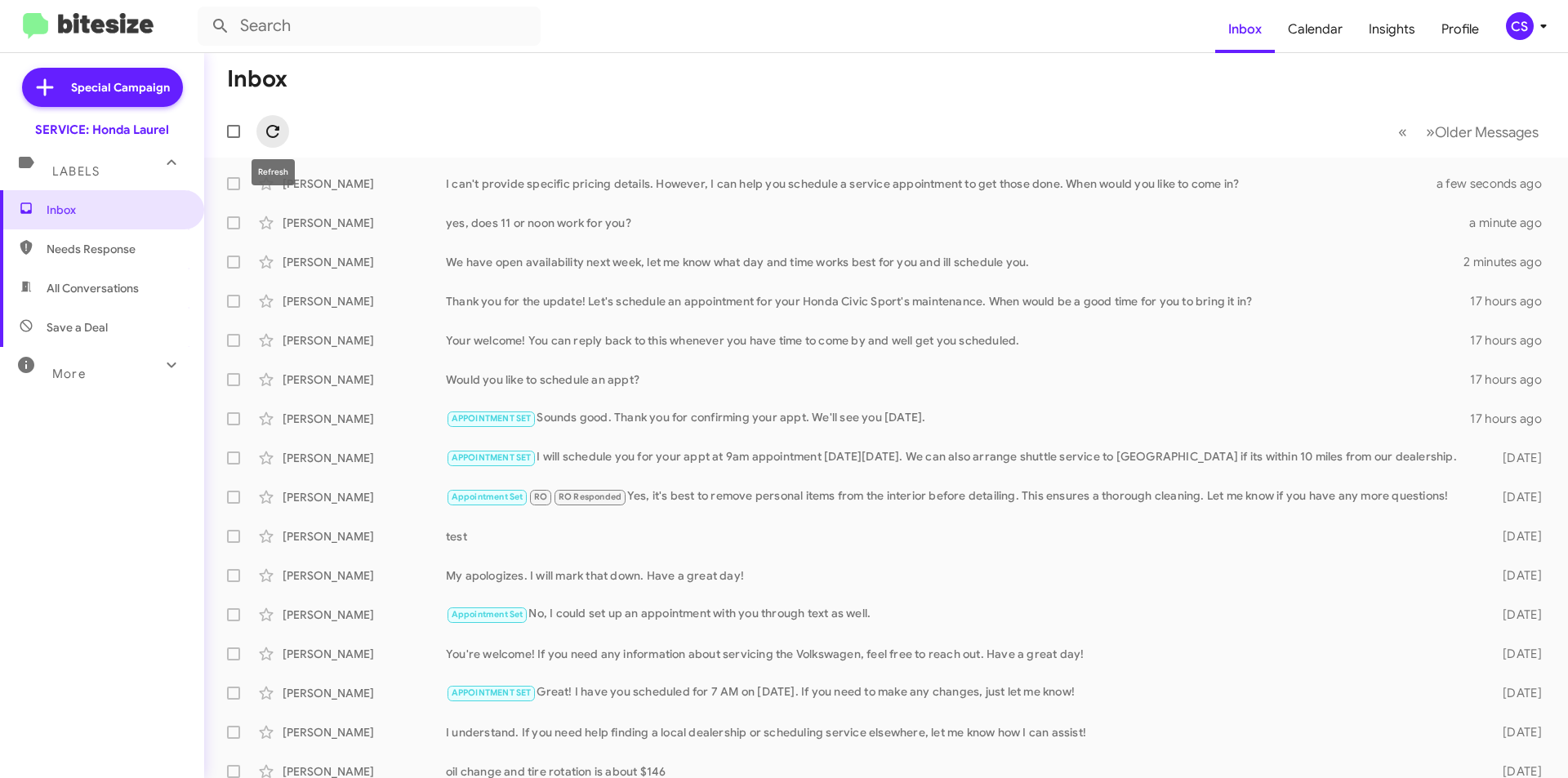
click at [277, 120] on button at bounding box center [272, 131] width 32 height 32
